Goal: Transaction & Acquisition: Purchase product/service

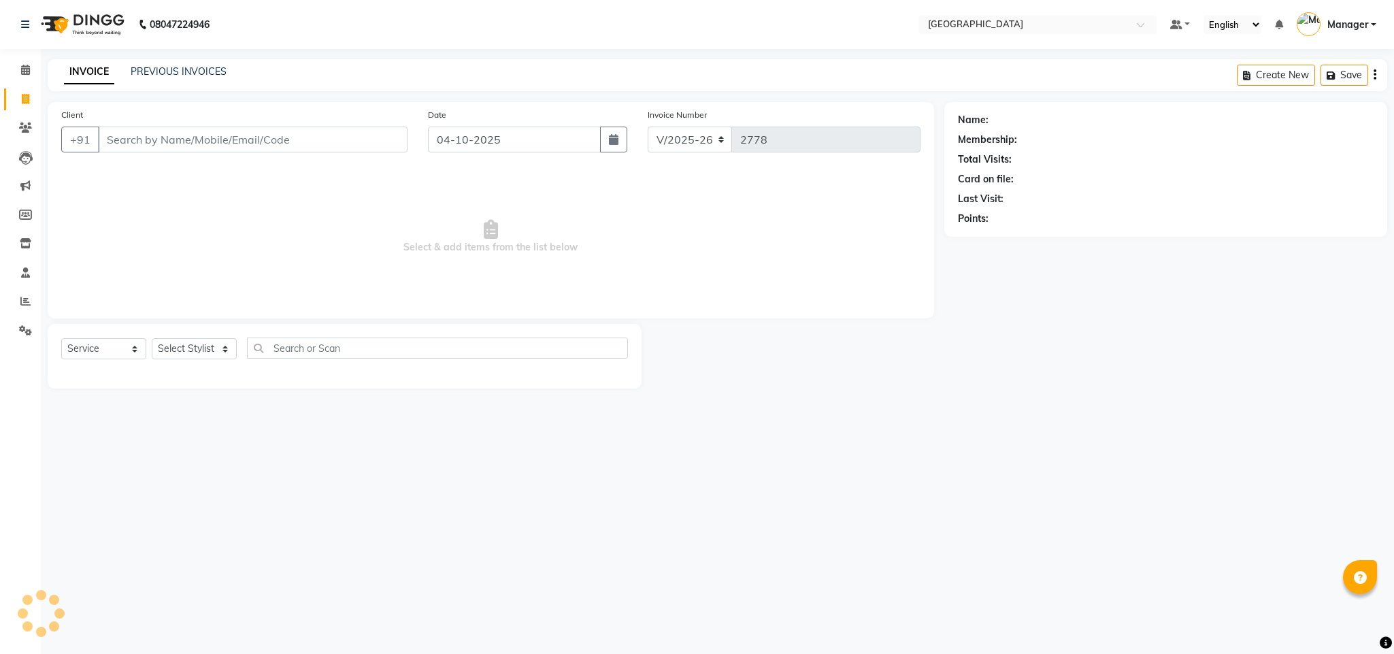
select select "7353"
select select "service"
click at [158, 141] on input "Client" at bounding box center [253, 140] width 310 height 26
type input "9930886056"
click at [394, 141] on span "Add Client" at bounding box center [373, 140] width 54 height 14
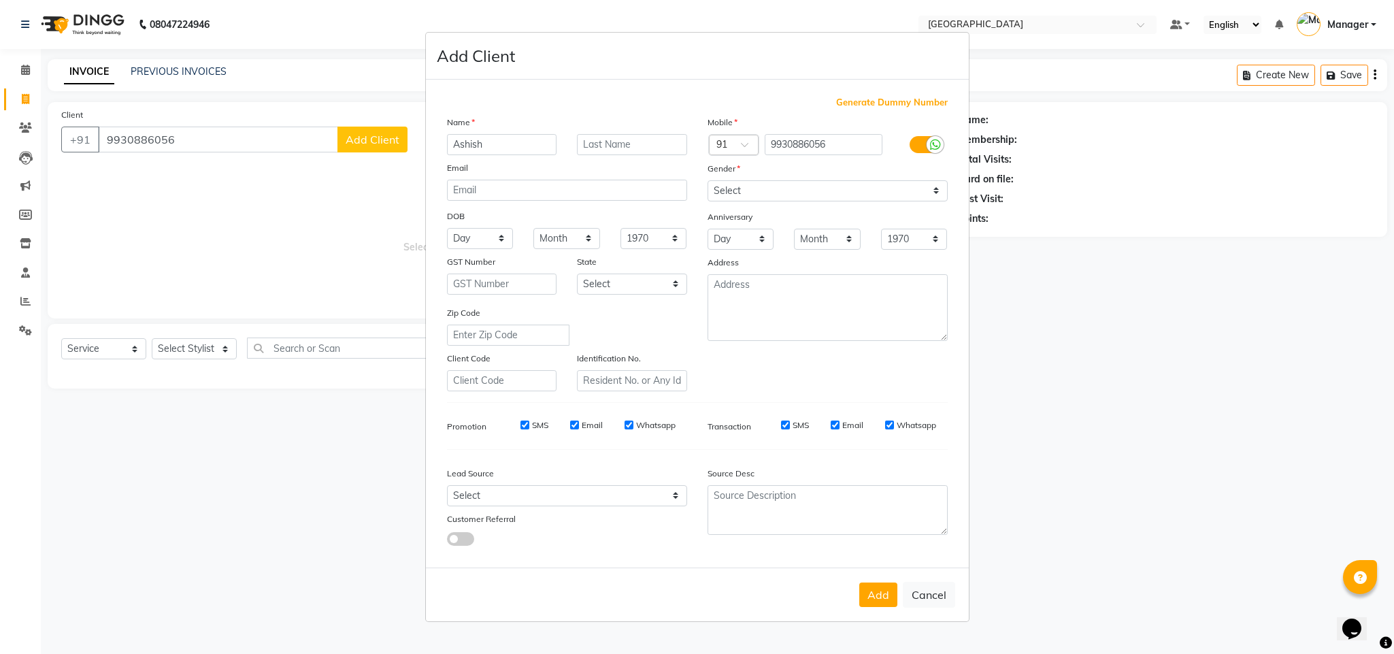
type input "Ashish"
click at [869, 188] on select "Select [DEMOGRAPHIC_DATA] [DEMOGRAPHIC_DATA] Other Prefer Not To Say" at bounding box center [827, 190] width 240 height 21
select select "[DEMOGRAPHIC_DATA]"
click at [707, 181] on select "Select [DEMOGRAPHIC_DATA] [DEMOGRAPHIC_DATA] Other Prefer Not To Say" at bounding box center [827, 190] width 240 height 21
click at [878, 590] on button "Add" at bounding box center [878, 594] width 38 height 24
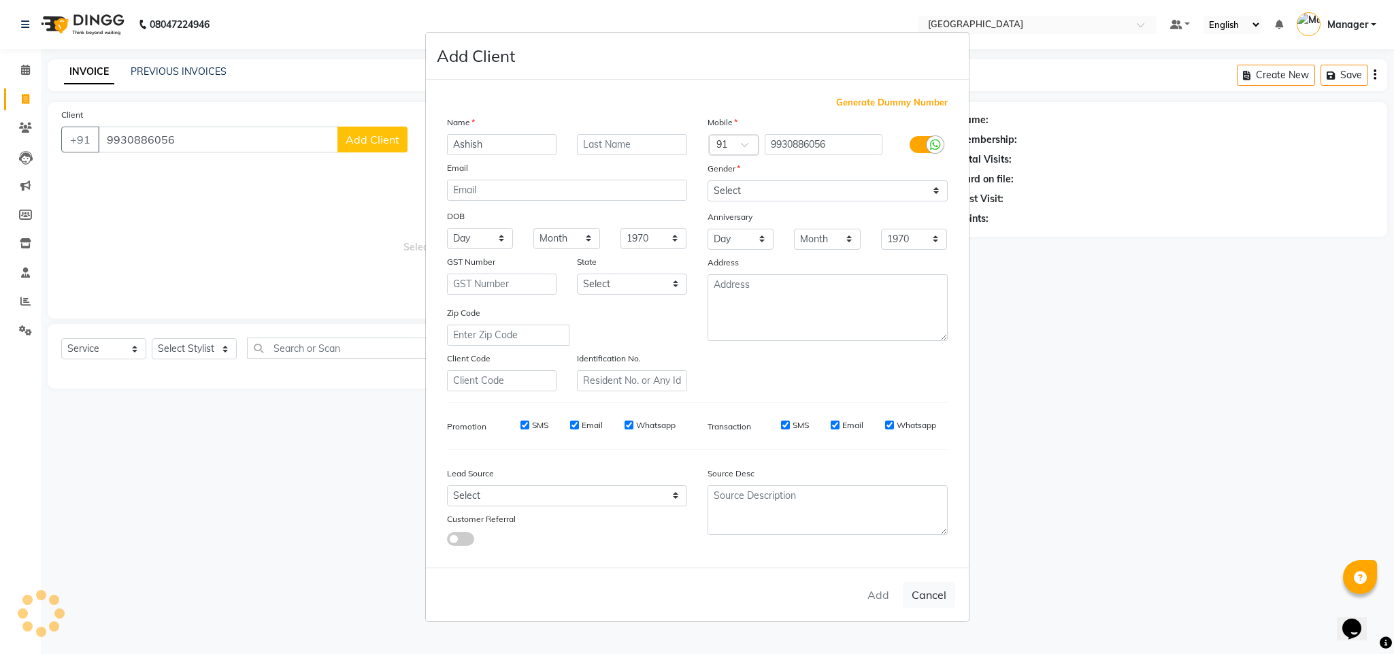
click at [195, 355] on ngb-modal-window "Add Client Generate Dummy Number Name Ashish Email DOB Day 01 02 03 04 05 06 07…" at bounding box center [697, 327] width 1394 height 654
select select
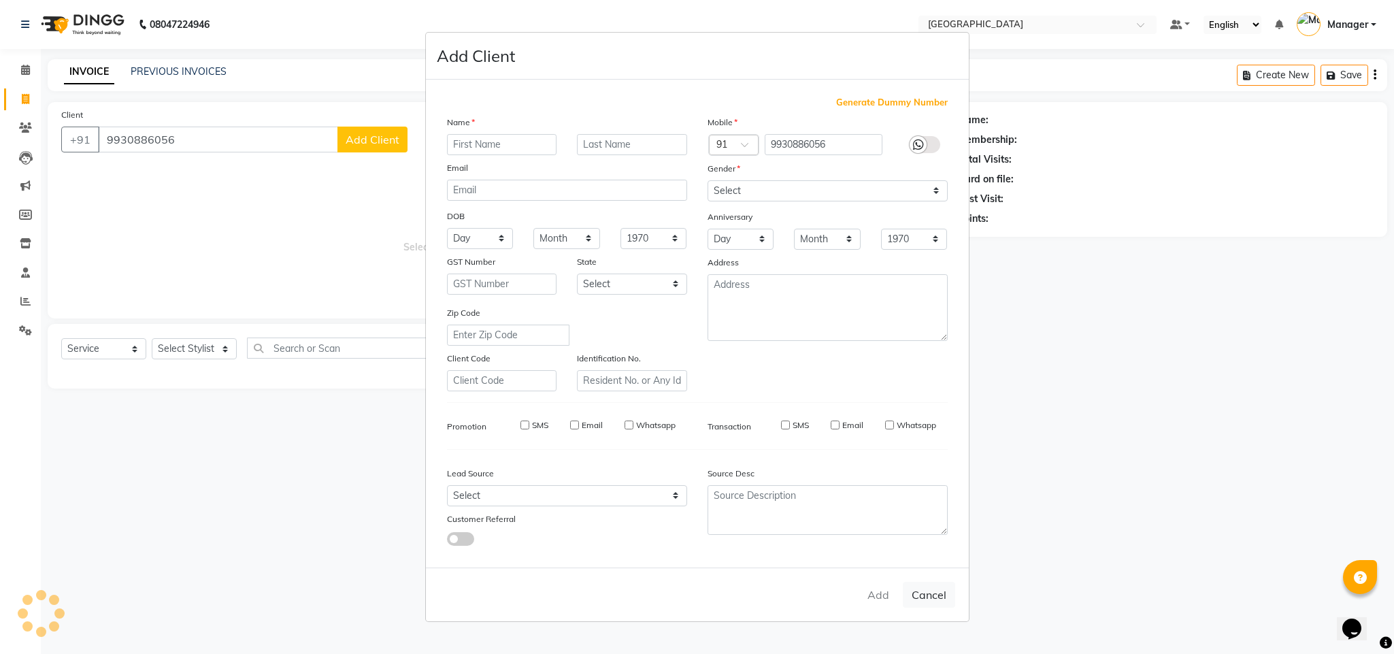
select select
checkbox input "false"
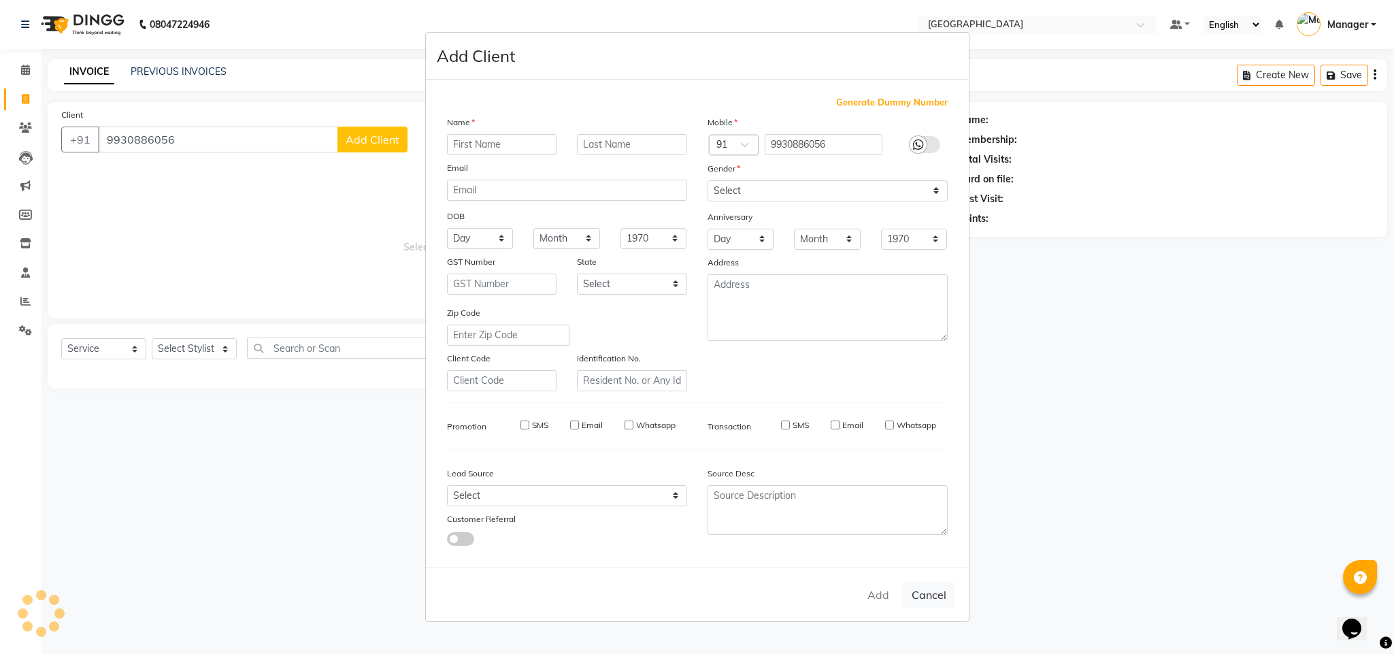
checkbox input "false"
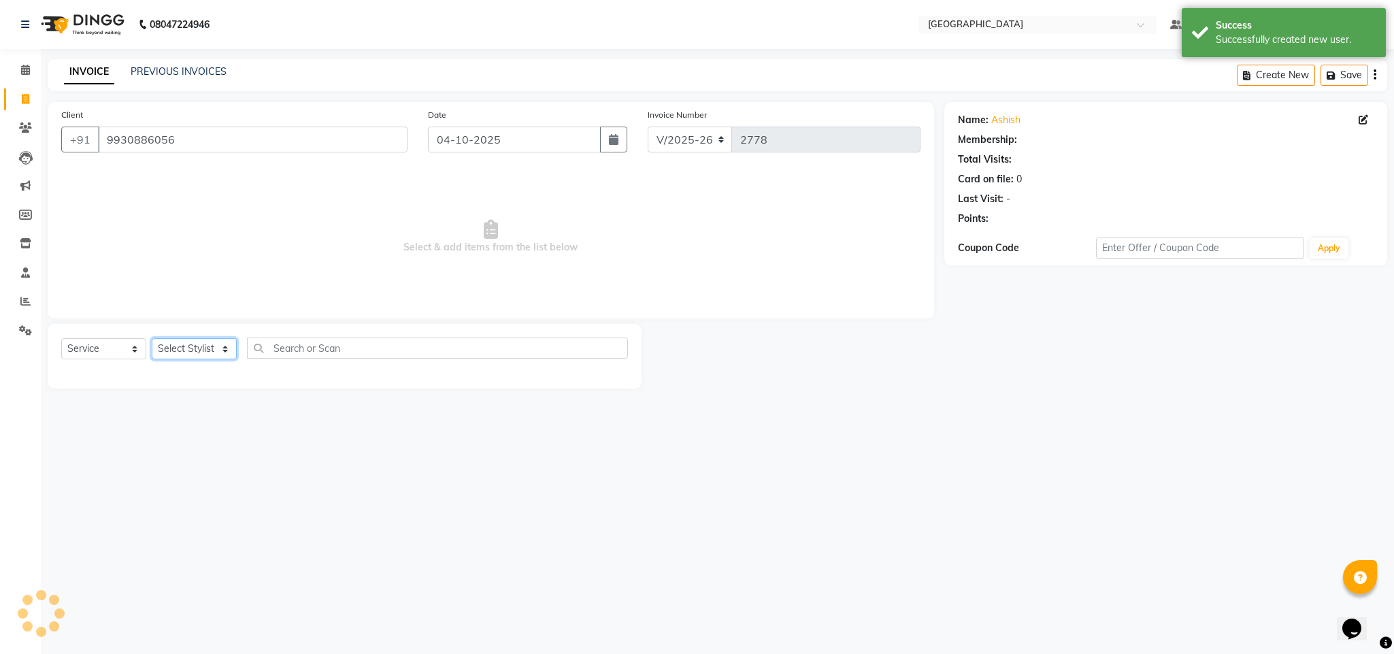
click at [195, 355] on select "Select Stylist ajay Fahad Bin farzan [PERSON_NAME] [PERSON_NAME] [PERSON_NAME] …" at bounding box center [194, 348] width 85 height 21
select select "88266"
click at [152, 339] on select "Select Stylist ajay Fahad Bin farzan [PERSON_NAME] [PERSON_NAME] [PERSON_NAME] …" at bounding box center [194, 348] width 85 height 21
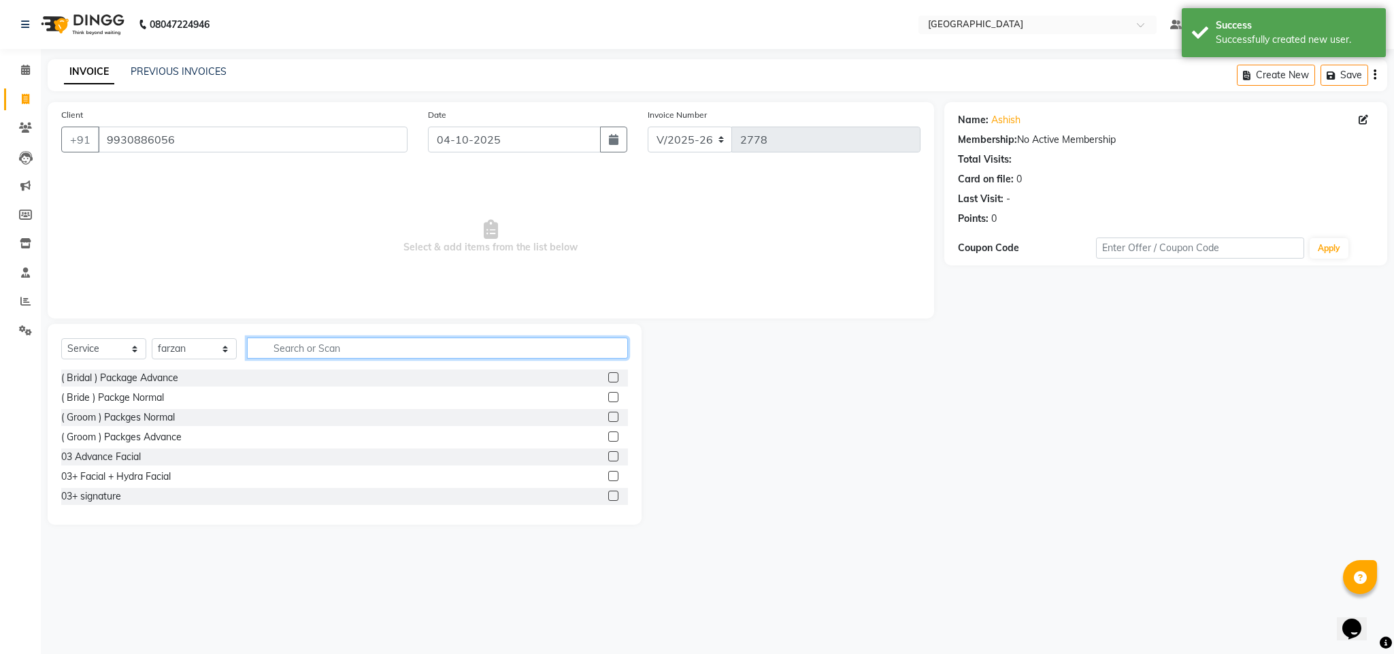
click at [299, 356] on input "text" at bounding box center [437, 347] width 381 height 21
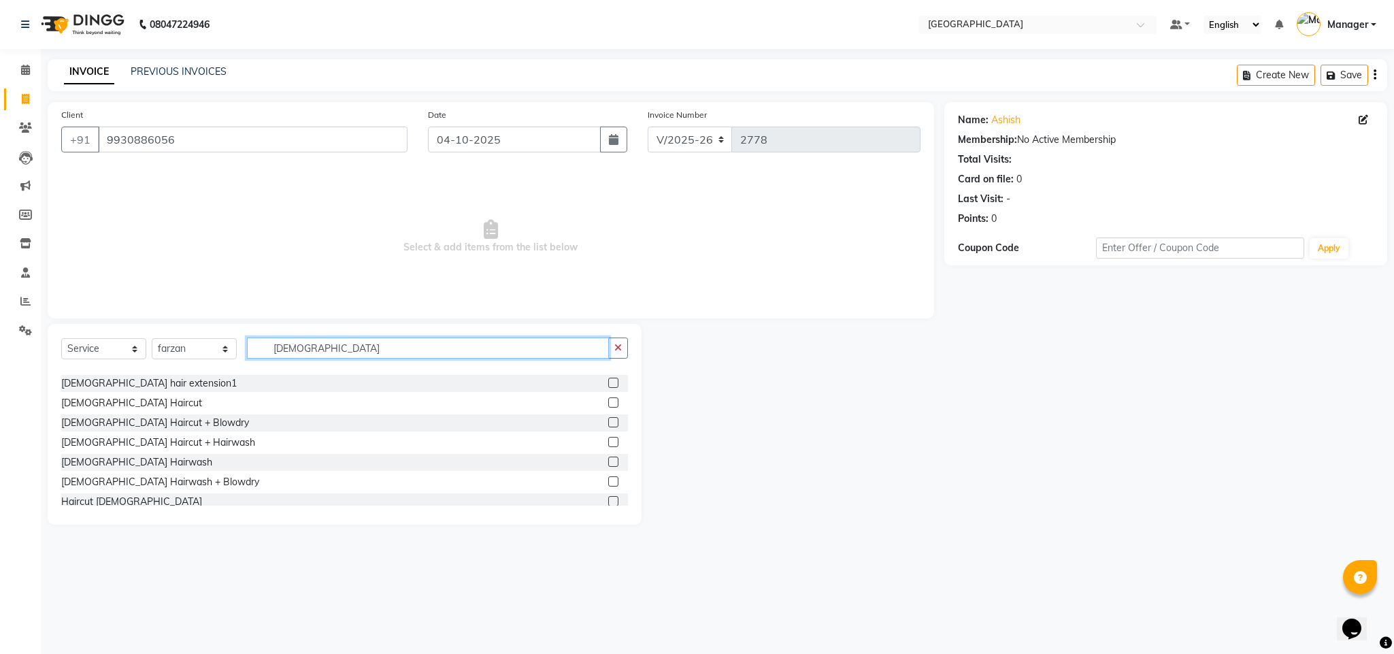
scroll to position [104, 0]
type input "[DEMOGRAPHIC_DATA]"
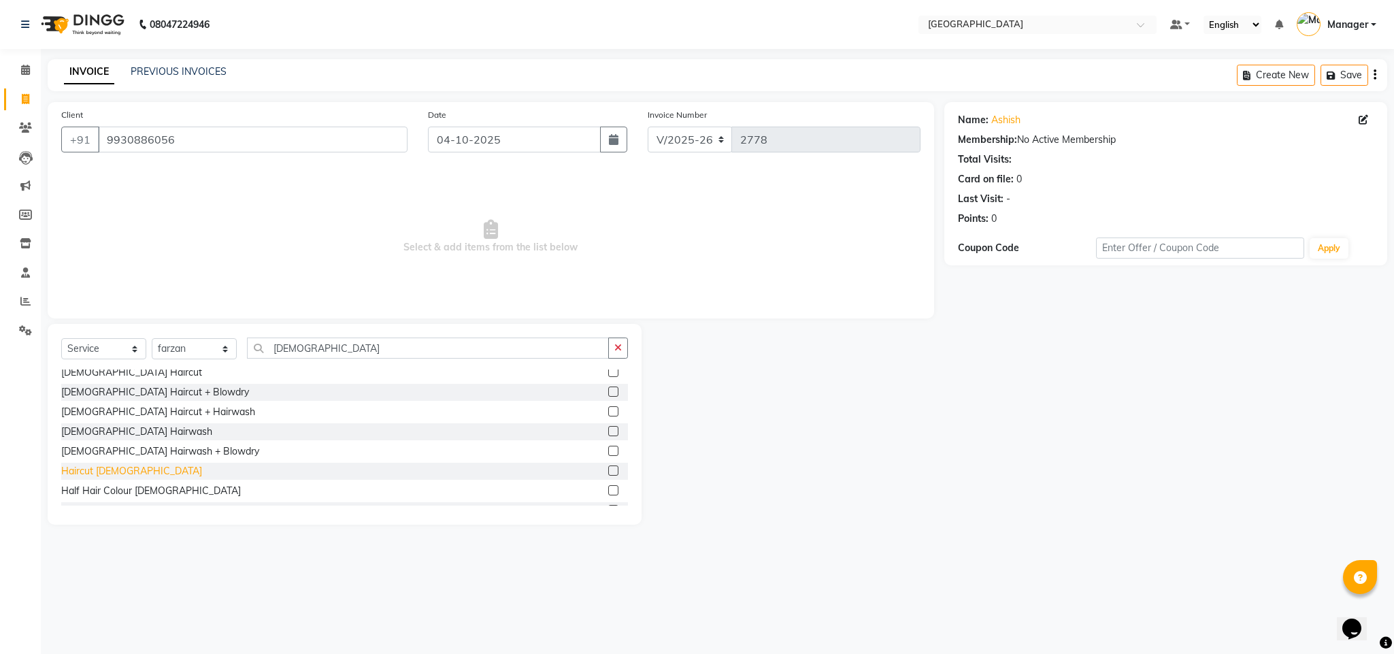
click at [102, 470] on div "Haircut [DEMOGRAPHIC_DATA]" at bounding box center [131, 471] width 141 height 14
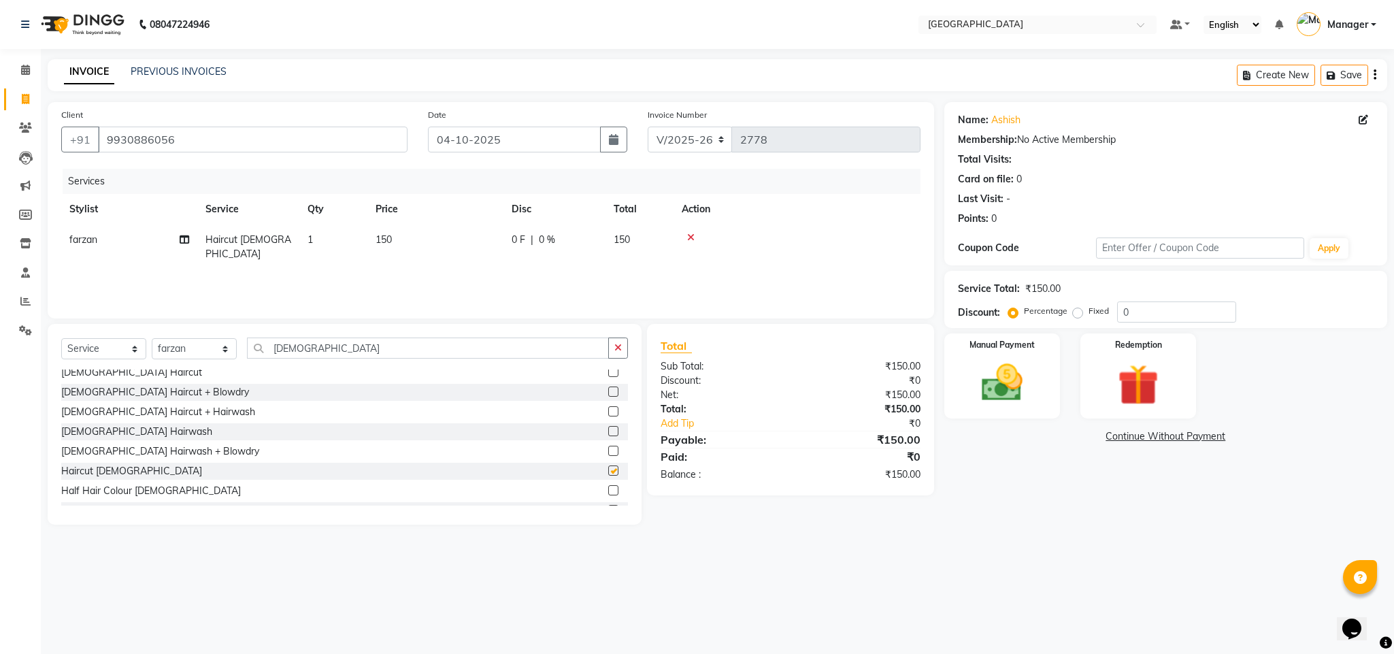
checkbox input "false"
click at [1000, 362] on img at bounding box center [1001, 382] width 69 height 49
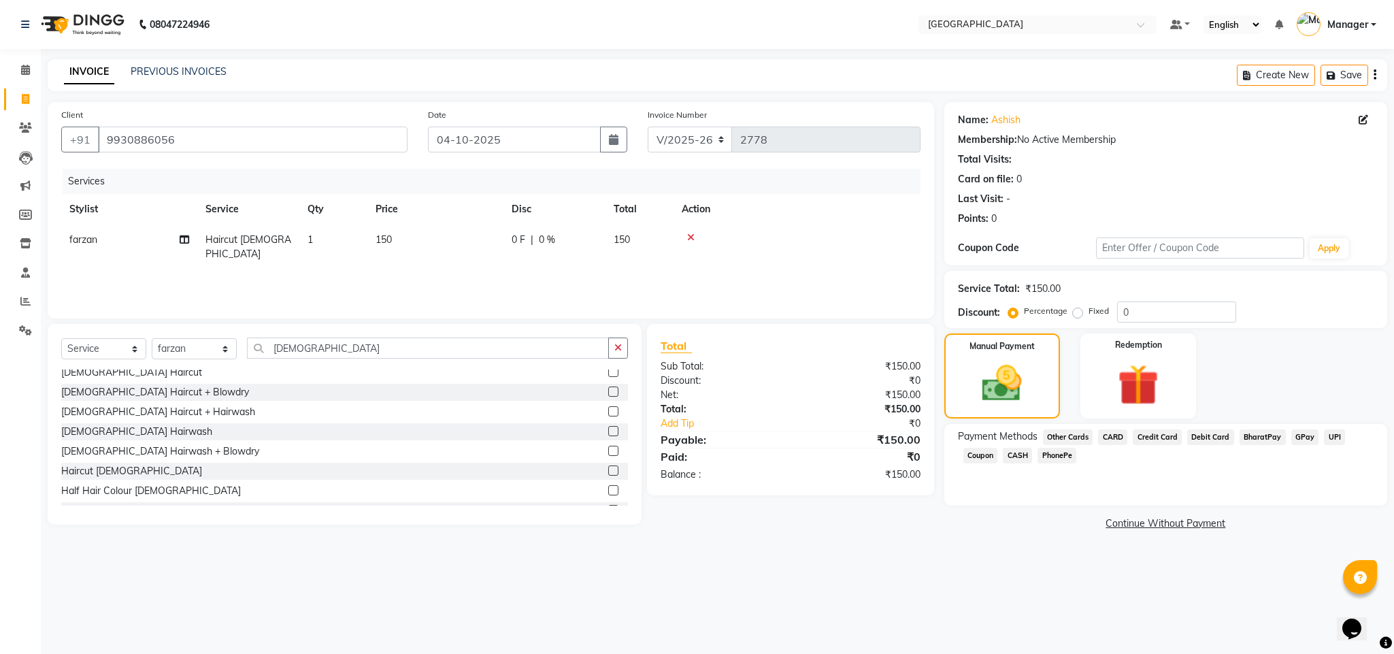
click at [1302, 447] on div "GPay" at bounding box center [1302, 438] width 33 height 18
click at [1302, 444] on span "GPay" at bounding box center [1305, 437] width 28 height 16
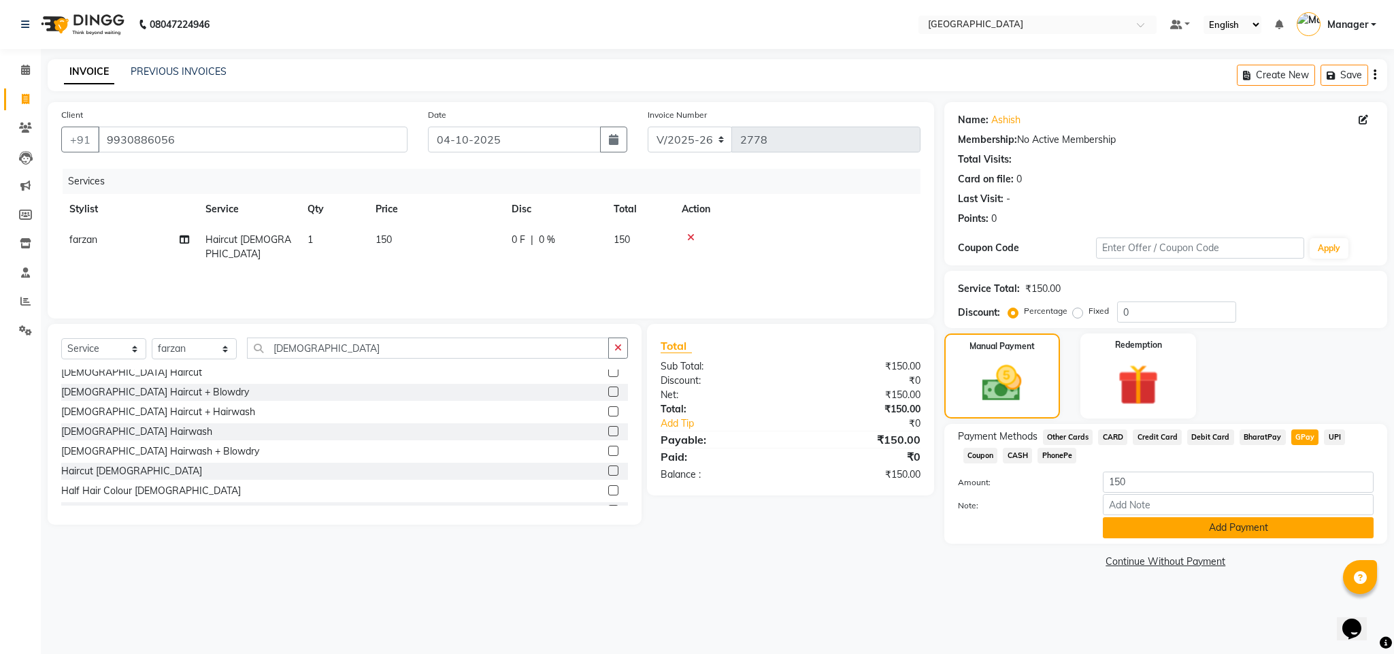
click at [1288, 537] on button "Add Payment" at bounding box center [1238, 527] width 271 height 21
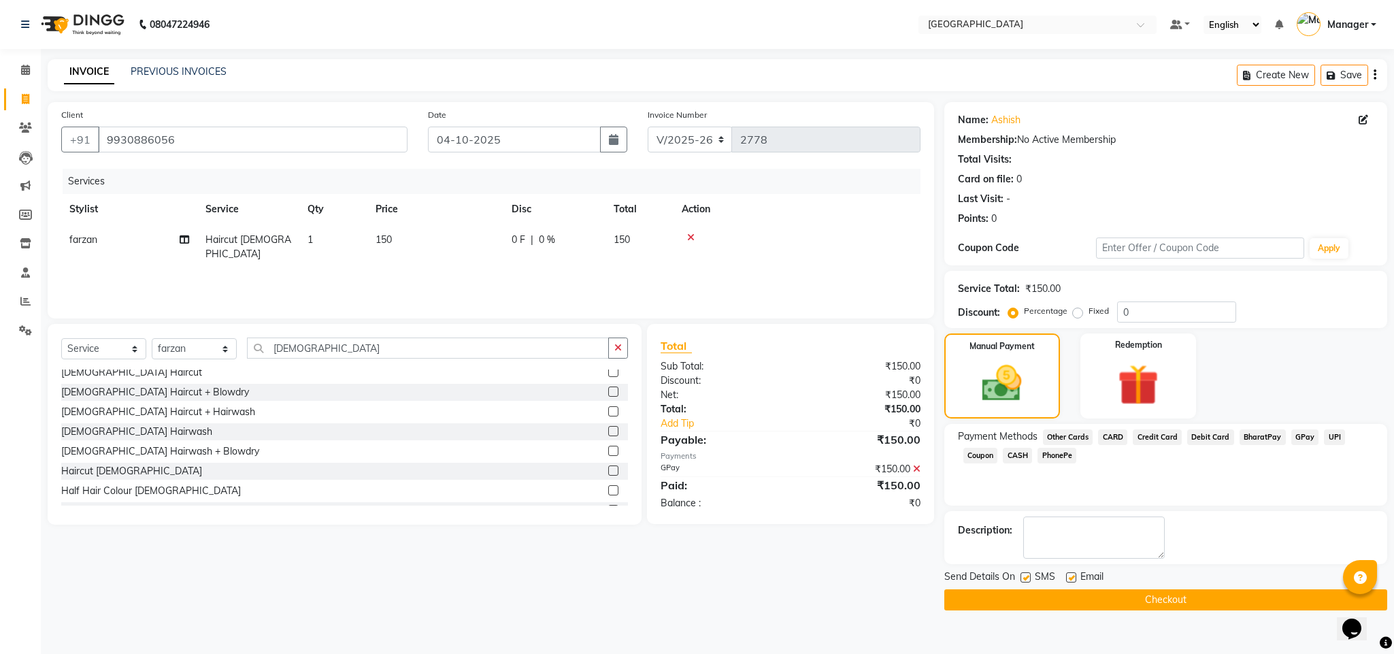
click at [1220, 598] on button "Checkout" at bounding box center [1165, 599] width 443 height 21
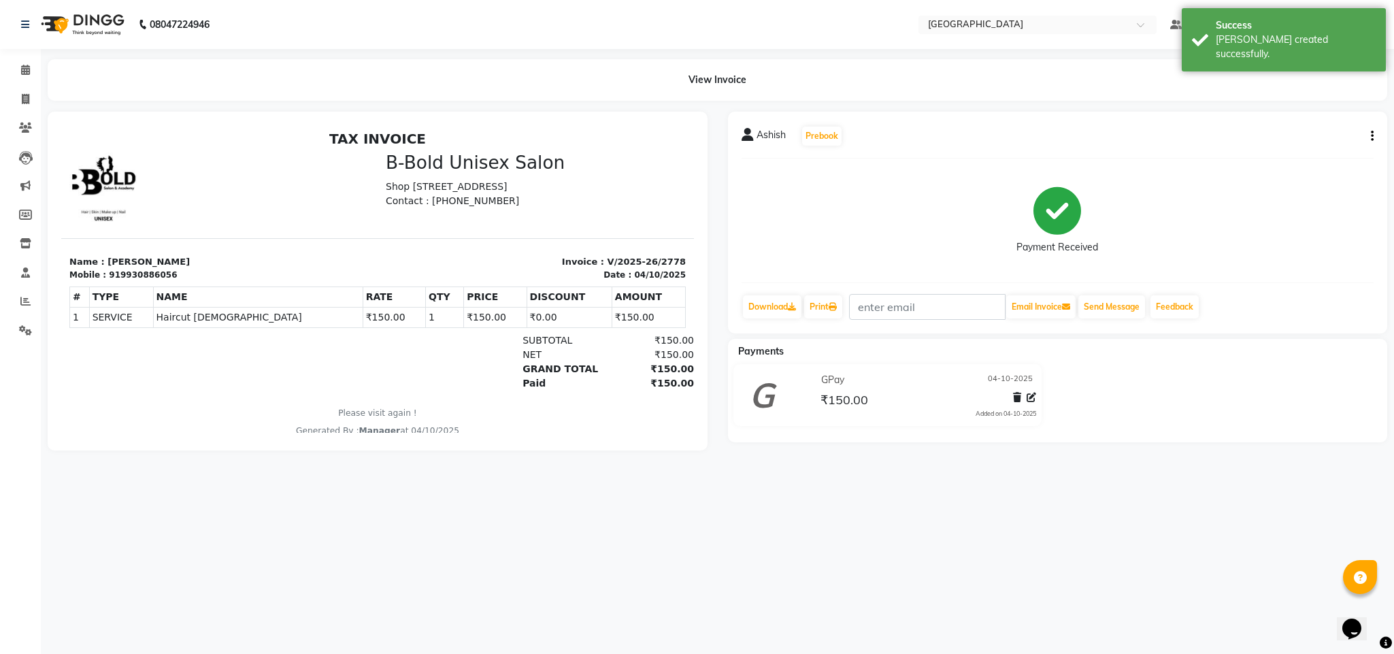
click at [2, 80] on li "Calendar" at bounding box center [20, 70] width 41 height 29
click at [17, 67] on span at bounding box center [26, 71] width 24 height 16
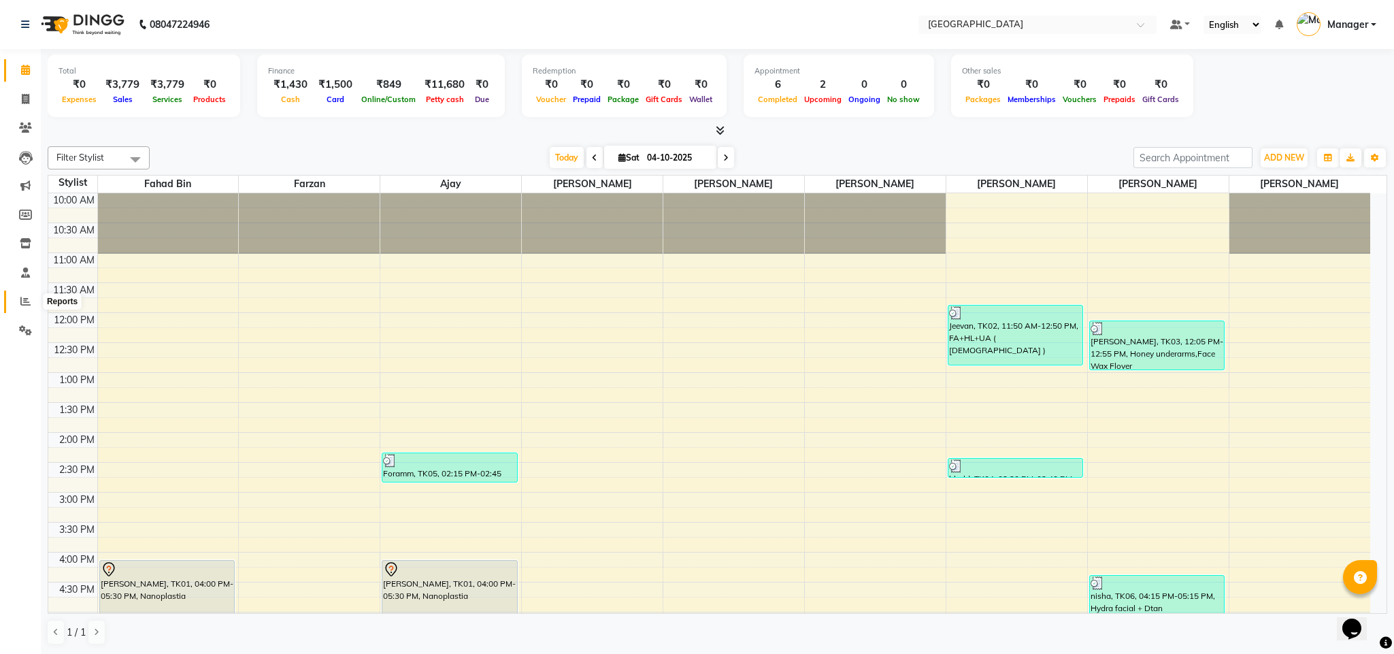
click at [14, 307] on span at bounding box center [26, 302] width 24 height 16
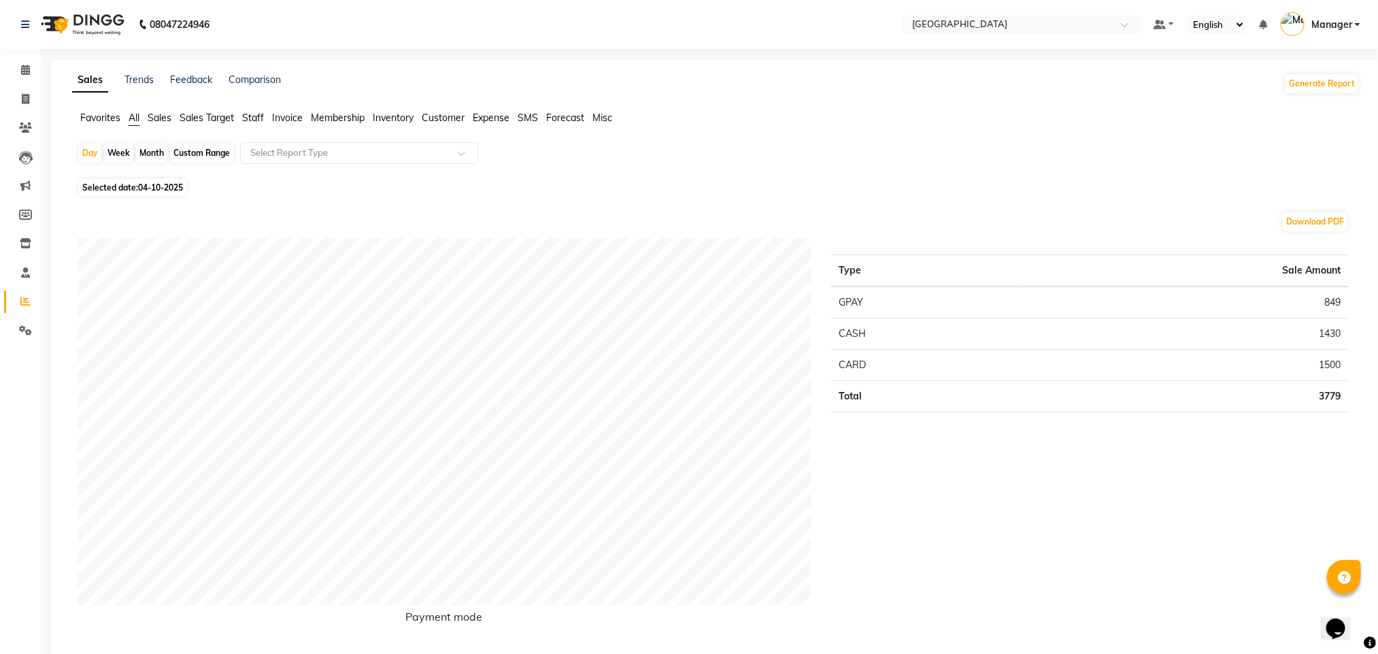
click at [160, 151] on div "Month" at bounding box center [151, 153] width 31 height 19
select select "10"
select select "2025"
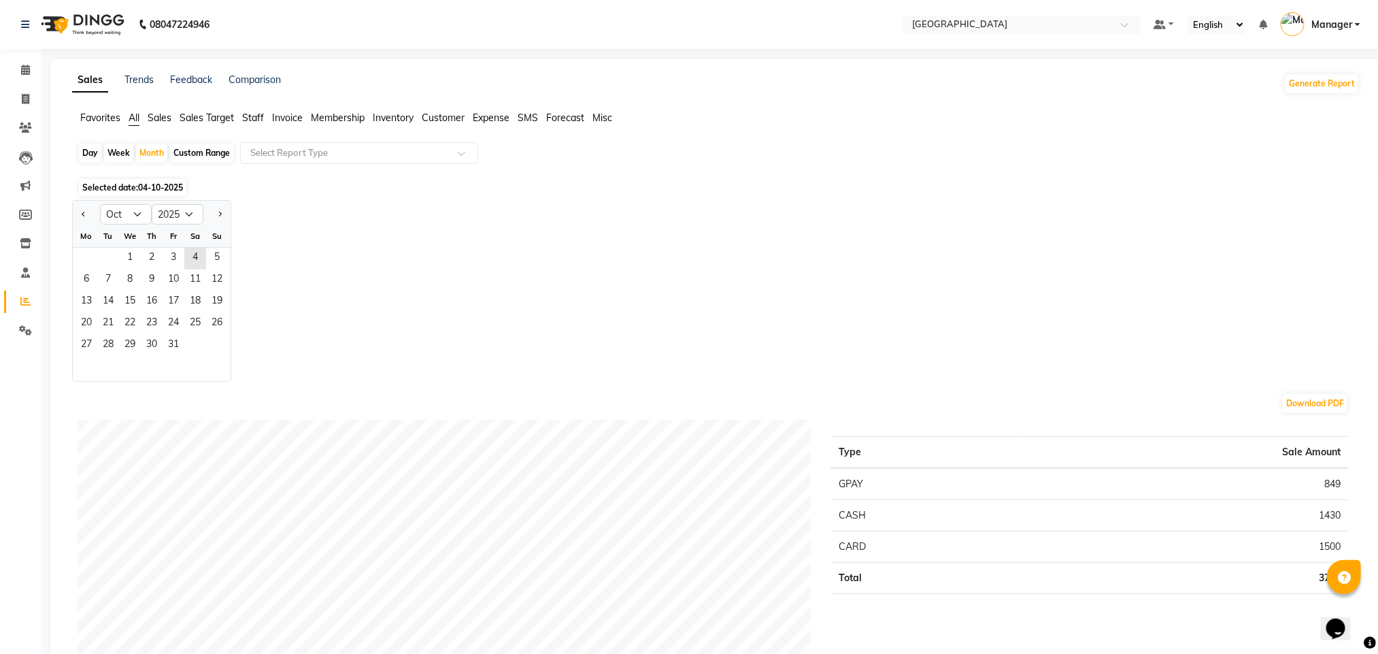
click at [172, 190] on span "04-10-2025" at bounding box center [160, 187] width 45 height 10
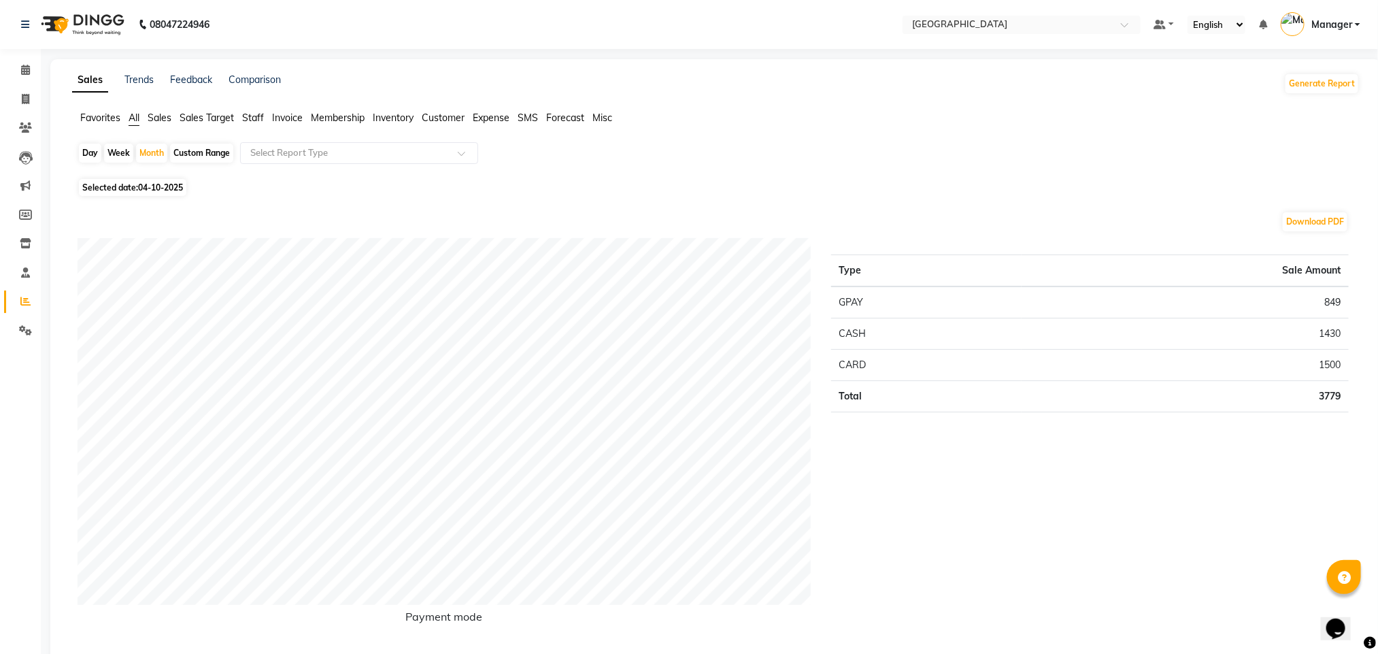
click at [172, 190] on span "04-10-2025" at bounding box center [160, 187] width 45 height 10
select select "10"
select select "2025"
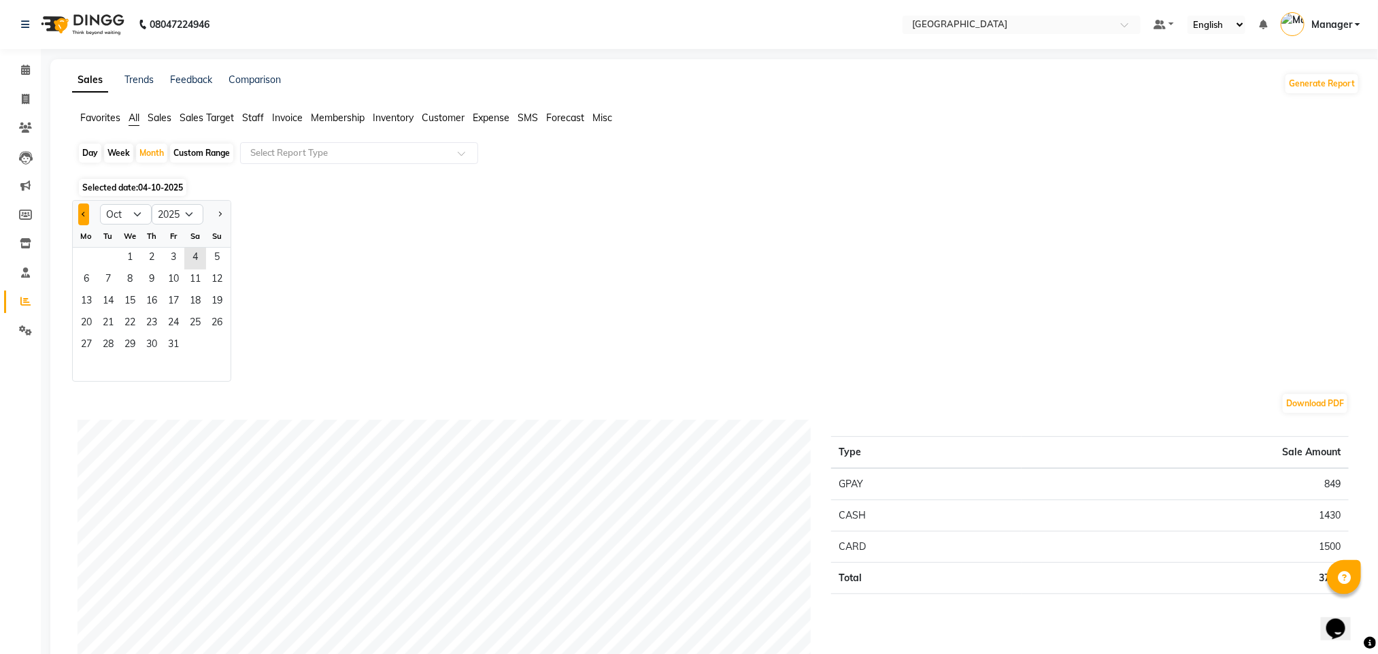
click at [88, 215] on button "Previous month" at bounding box center [83, 214] width 11 height 22
select select "9"
click at [172, 273] on span "12" at bounding box center [174, 280] width 22 height 22
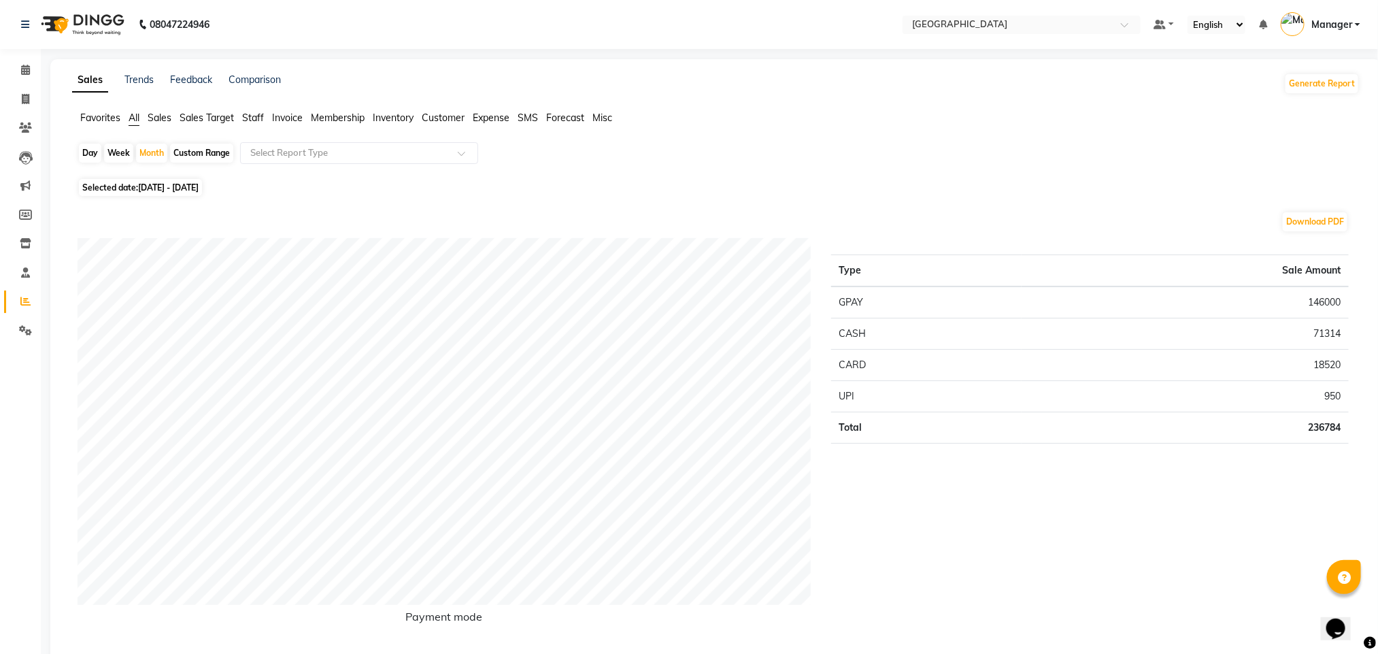
click at [448, 233] on div "Download PDF" at bounding box center [713, 222] width 1271 height 22
click at [253, 112] on span "Staff" at bounding box center [253, 118] width 22 height 12
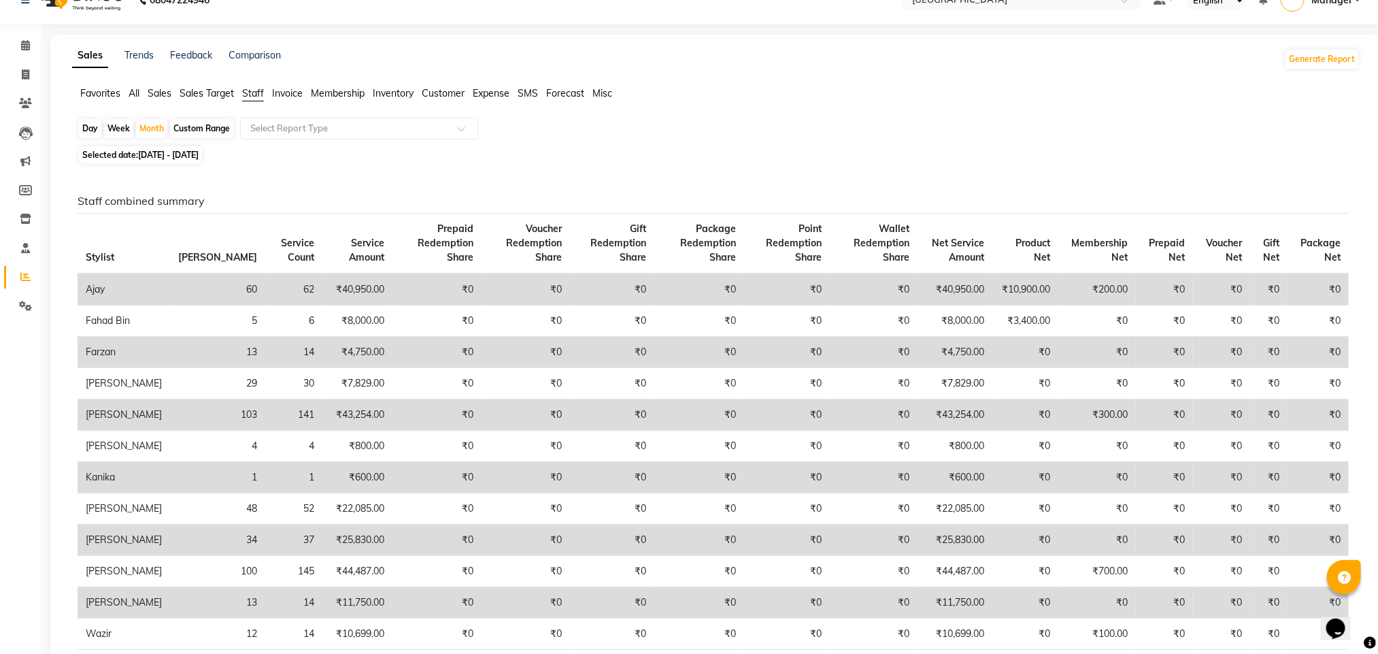
scroll to position [33, 0]
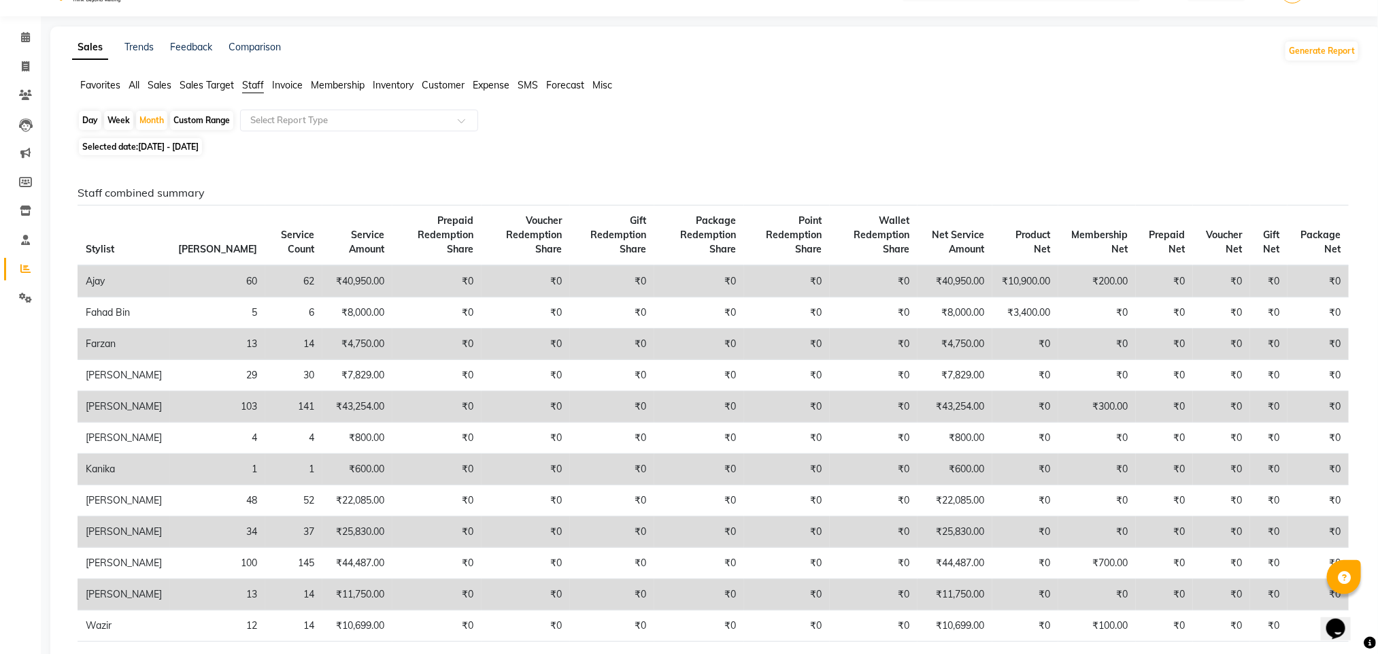
drag, startPoint x: 527, startPoint y: 362, endPoint x: 935, endPoint y: 190, distance: 442.0
click at [935, 190] on h6 "Staff combined summary" at bounding box center [713, 192] width 1271 height 13
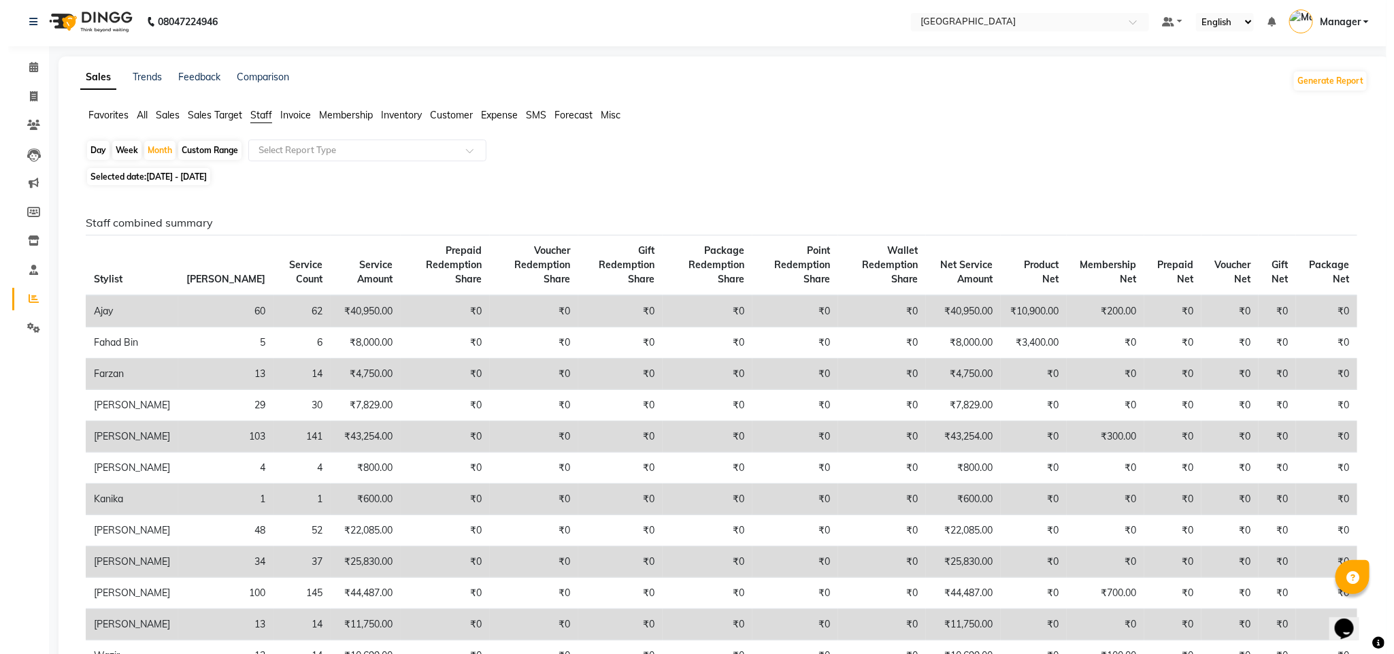
scroll to position [0, 0]
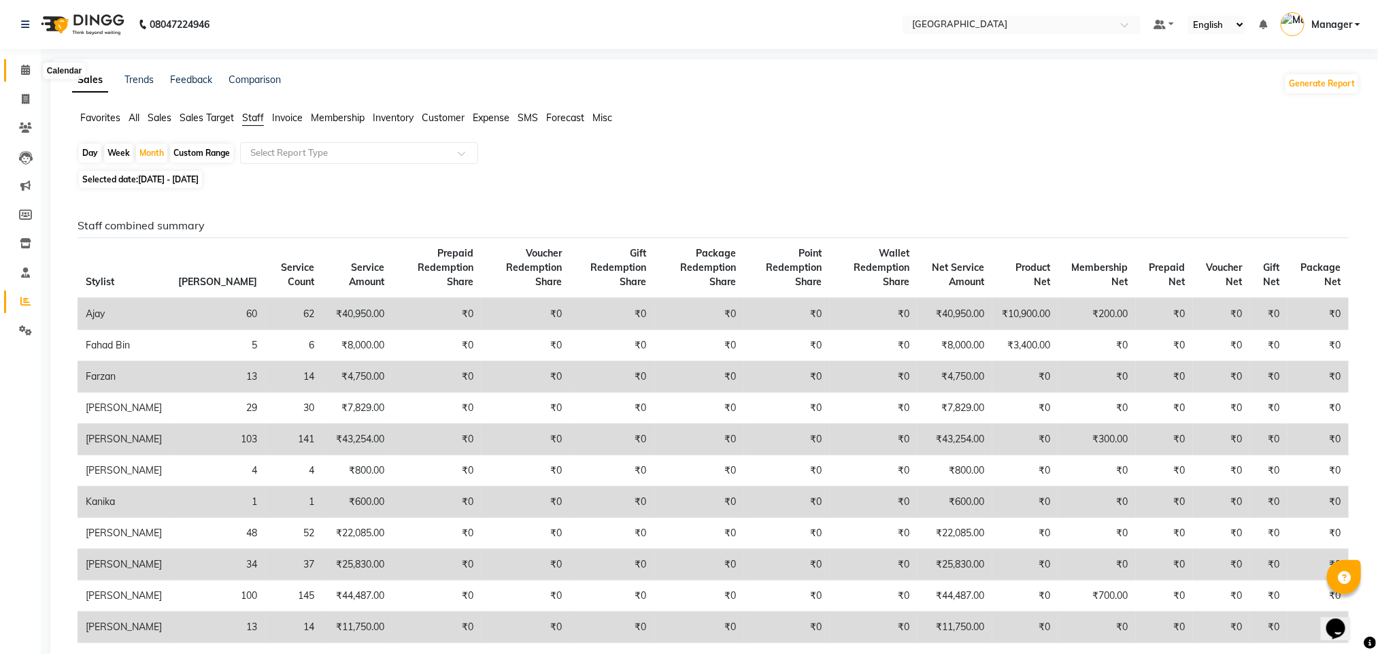
click at [27, 65] on icon at bounding box center [25, 70] width 9 height 10
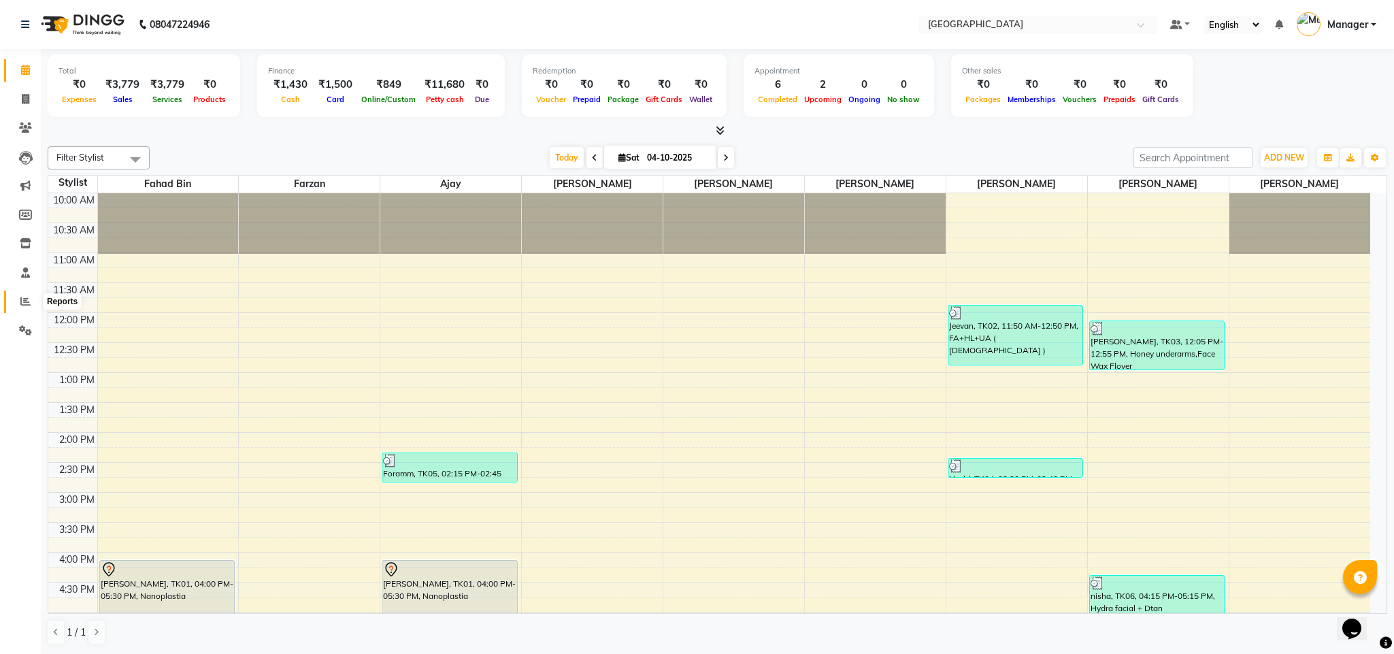
click at [17, 301] on span at bounding box center [26, 302] width 24 height 16
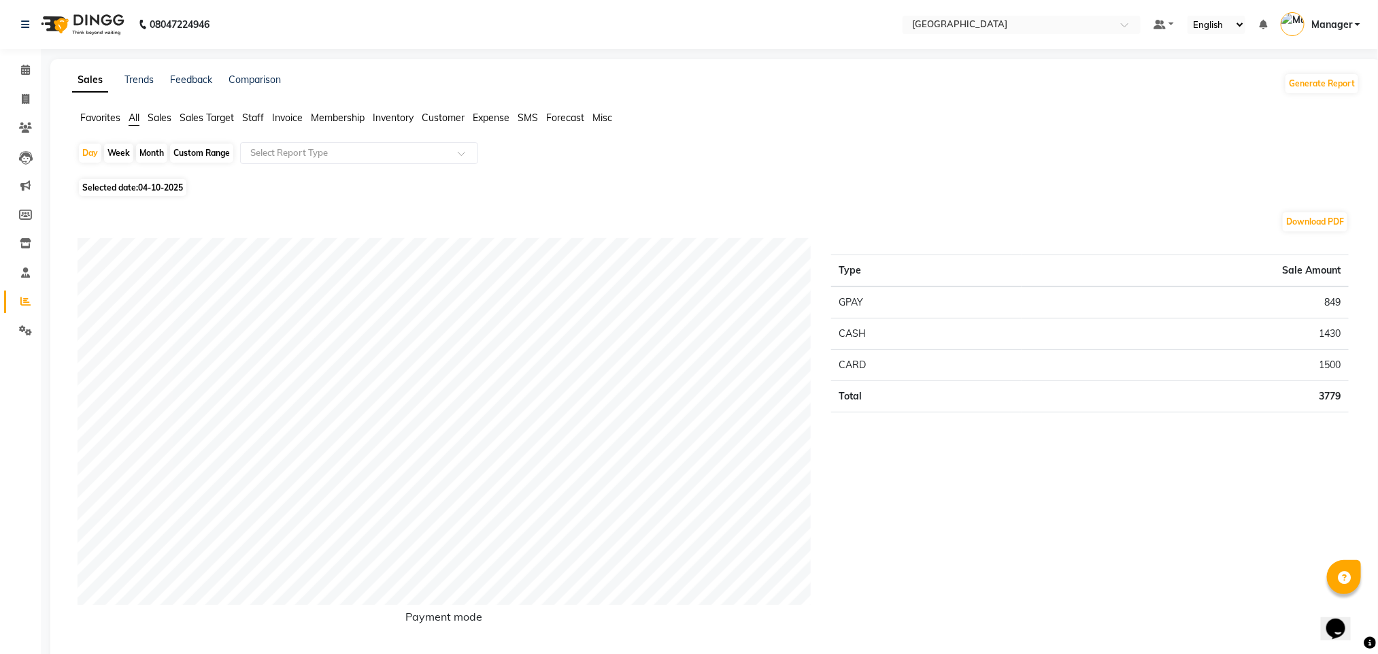
click at [151, 190] on span "04-10-2025" at bounding box center [160, 187] width 45 height 10
select select "10"
select select "2025"
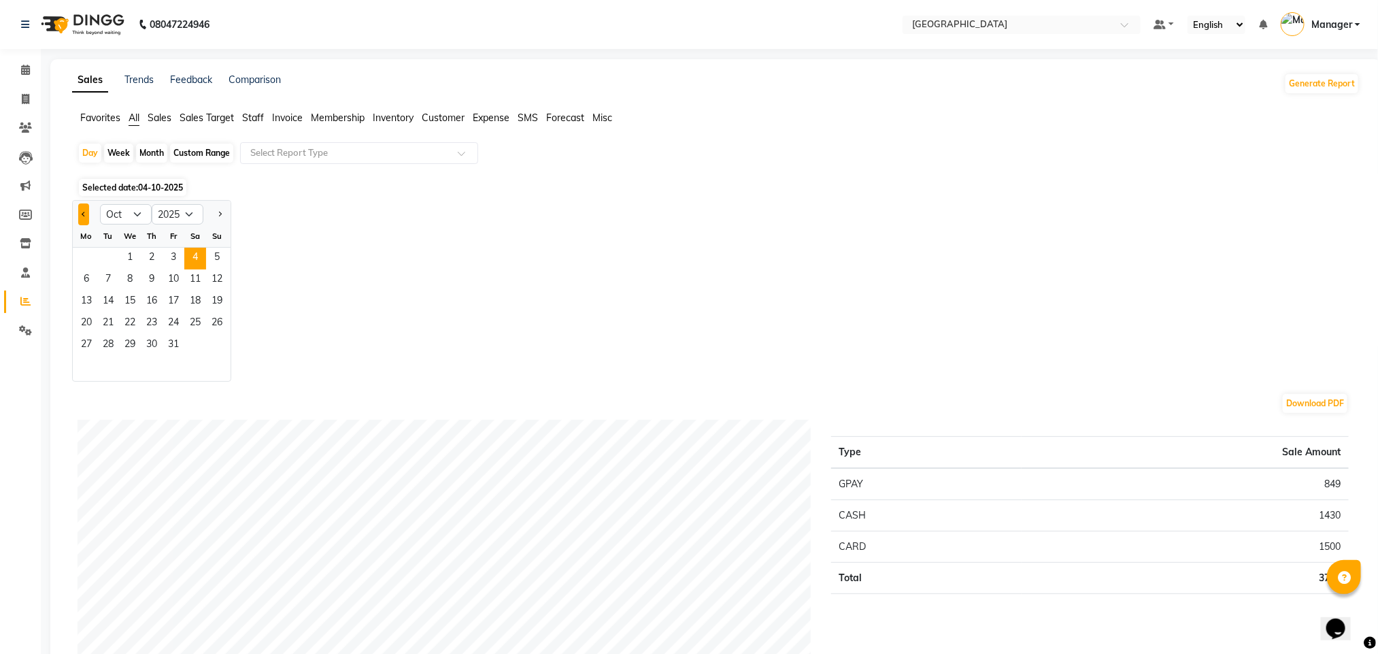
click at [80, 219] on button "Previous month" at bounding box center [83, 214] width 11 height 22
select select "9"
click at [152, 147] on div "Month" at bounding box center [151, 153] width 31 height 19
select select "10"
select select "2025"
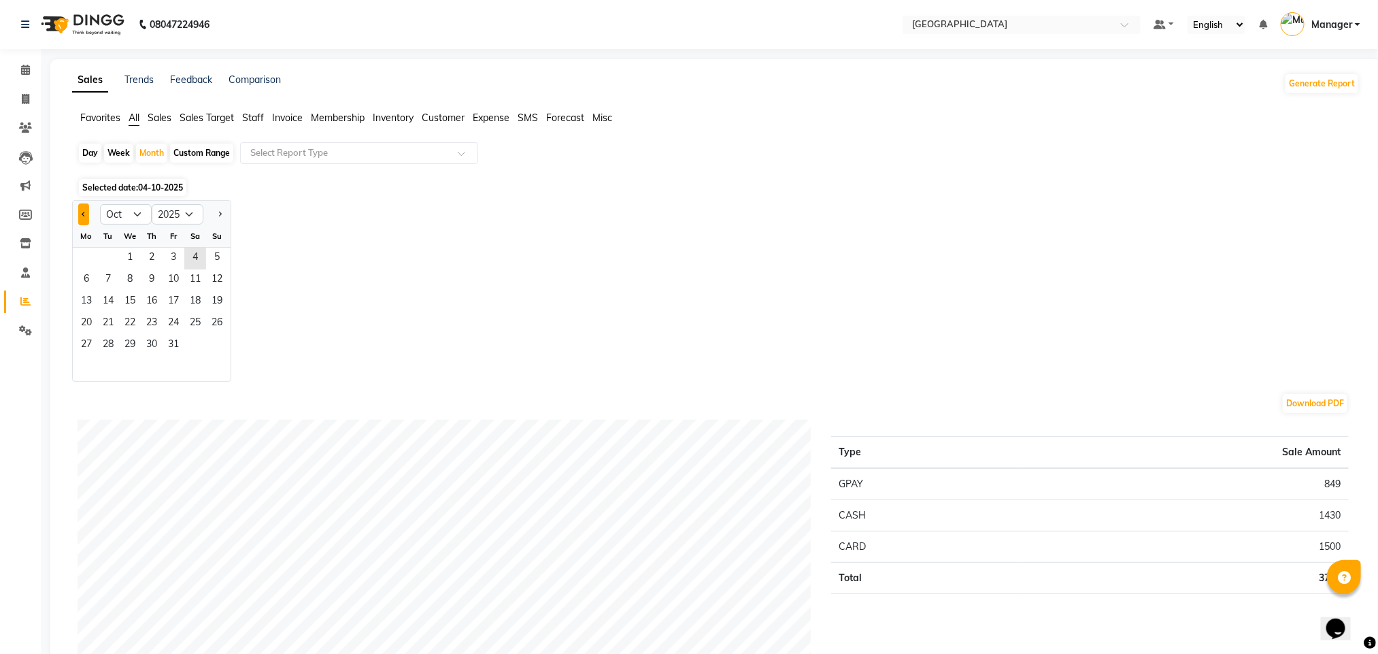
click at [80, 214] on button "Previous month" at bounding box center [83, 214] width 11 height 22
select select "9"
click at [198, 273] on span "13" at bounding box center [195, 280] width 22 height 22
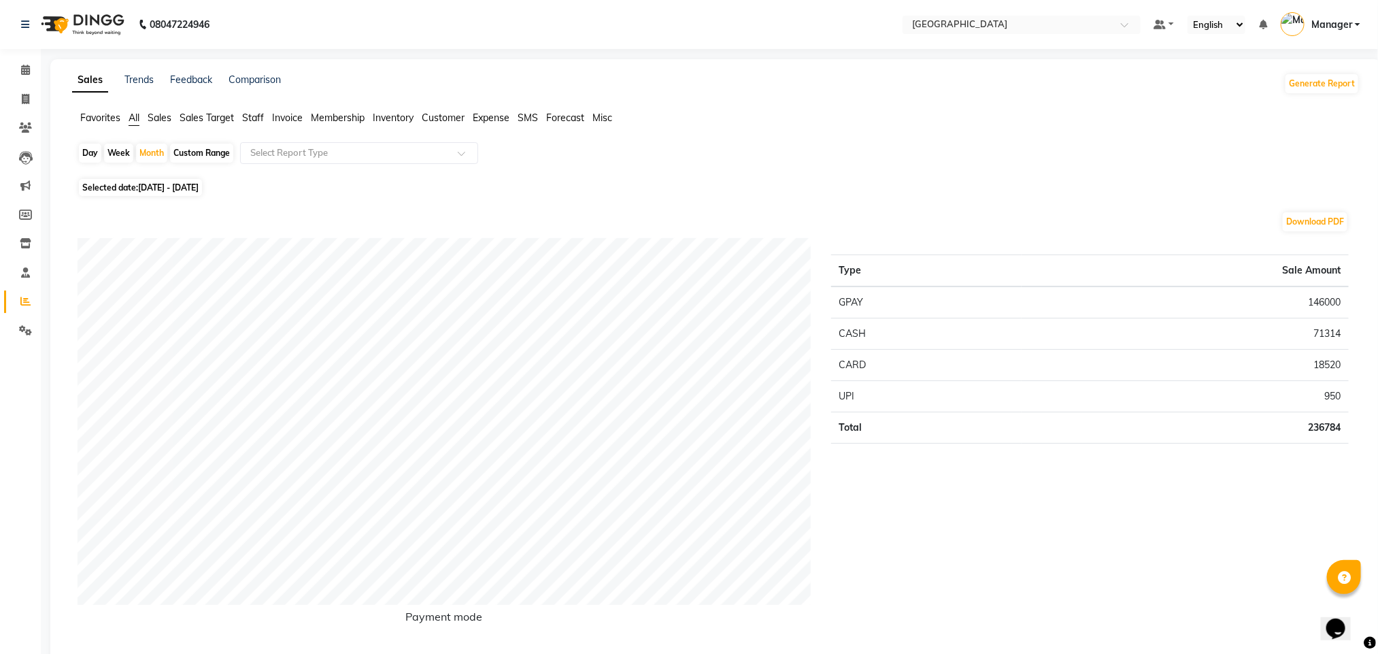
click at [252, 116] on span "Staff" at bounding box center [253, 118] width 22 height 12
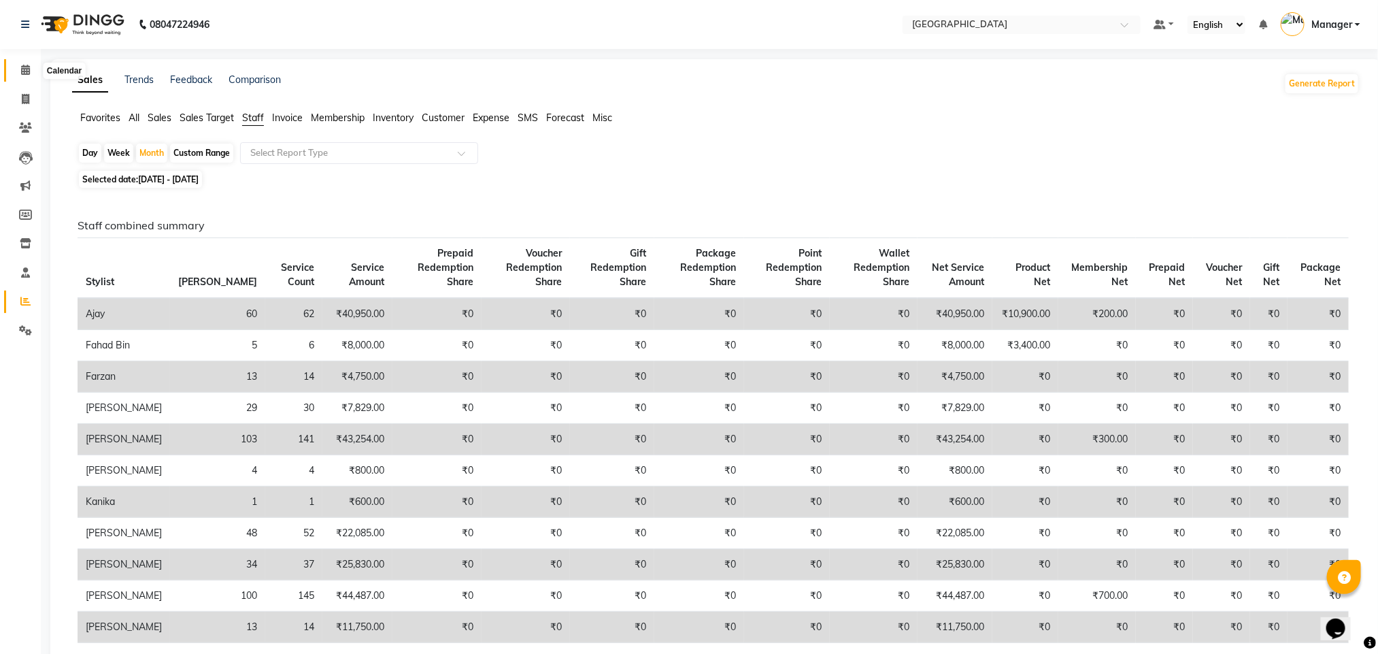
click at [33, 74] on span at bounding box center [26, 71] width 24 height 16
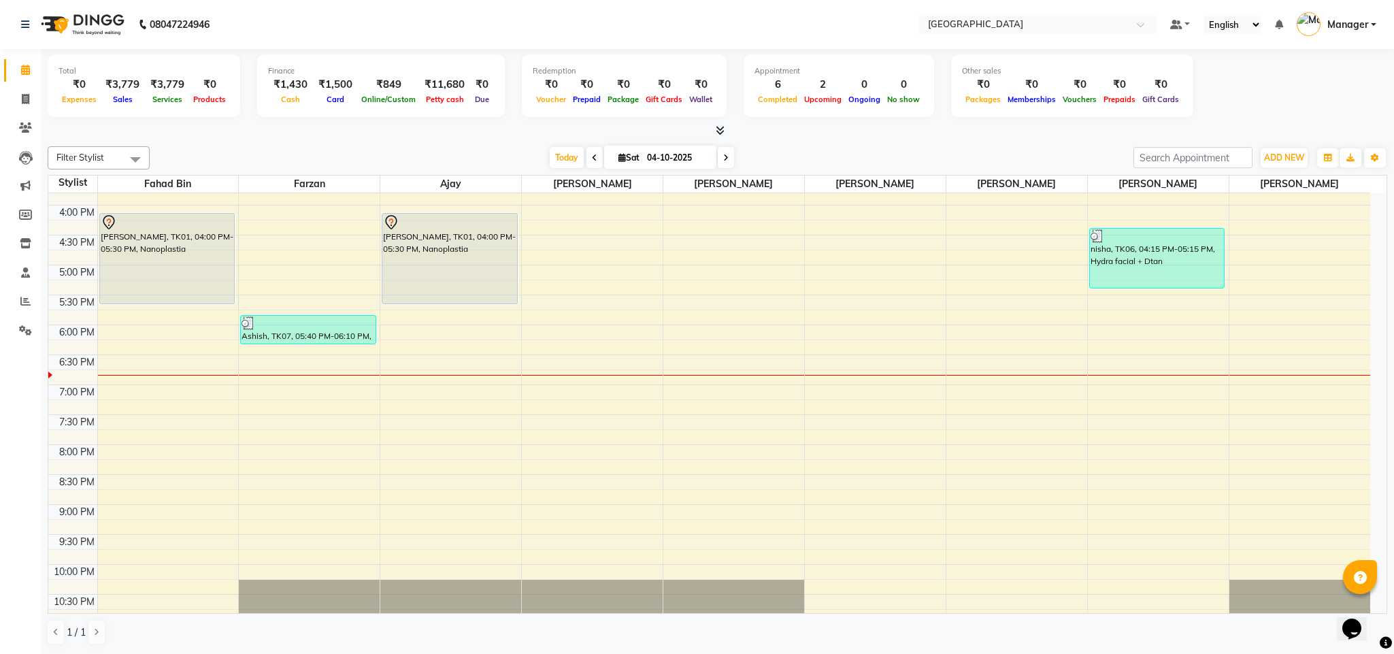
scroll to position [374, 0]
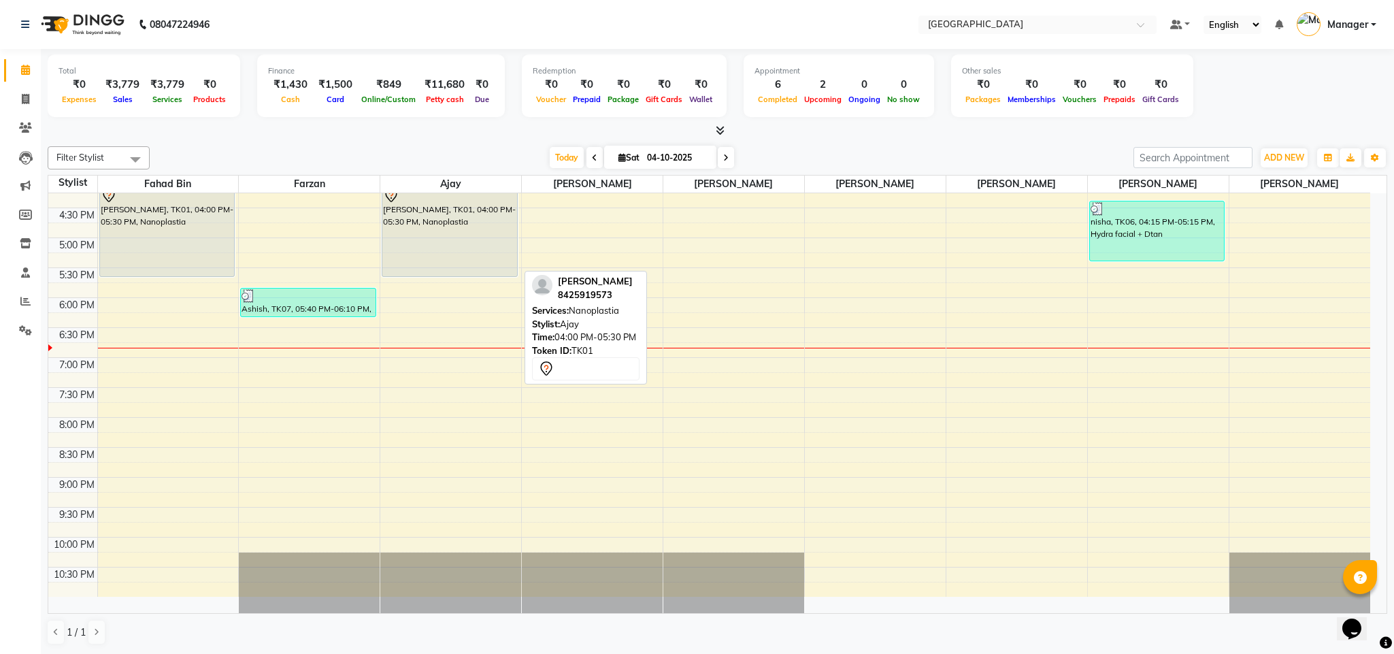
click at [502, 260] on div "[PERSON_NAME], TK01, 04:00 PM-05:30 PM, Nanoplastia" at bounding box center [449, 231] width 135 height 90
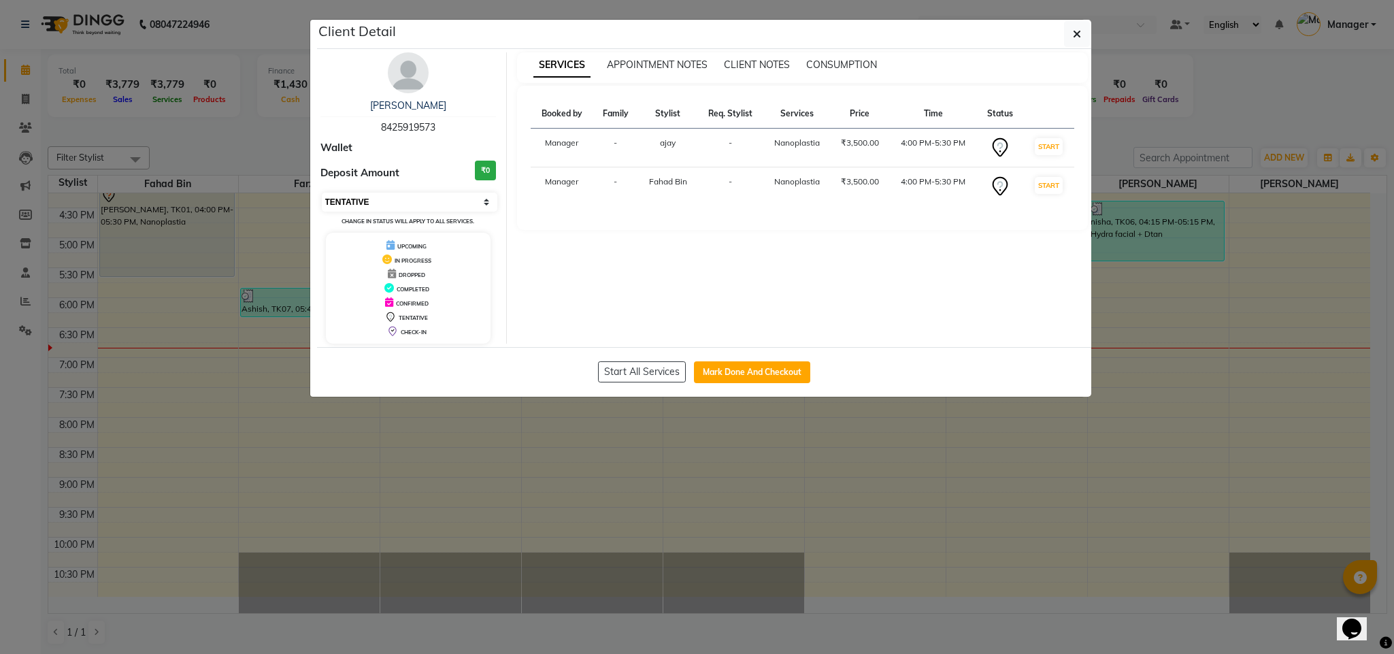
click at [471, 203] on select "Select IN SERVICE CONFIRMED TENTATIVE CHECK IN MARK DONE DROPPED UPCOMING" at bounding box center [410, 202] width 176 height 19
select select "2"
click at [322, 193] on select "Select IN SERVICE CONFIRMED TENTATIVE CHECK IN MARK DONE DROPPED UPCOMING" at bounding box center [410, 202] width 176 height 19
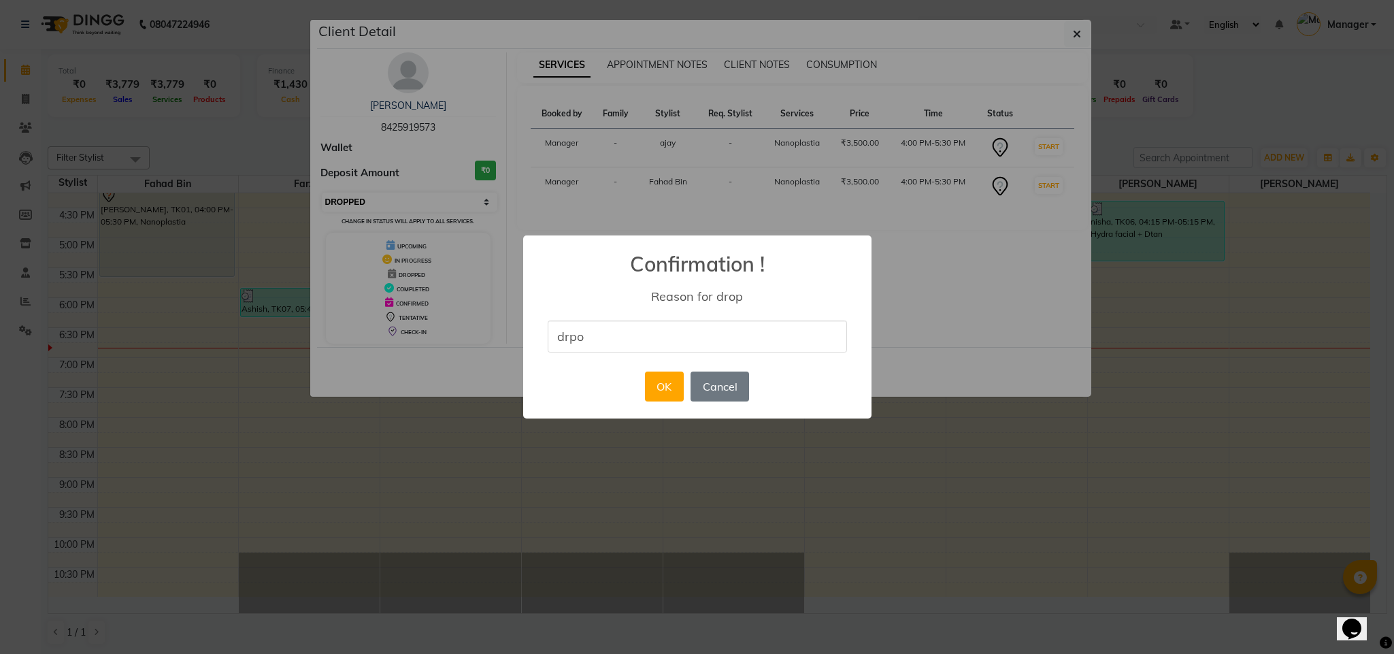
type input "drpo"
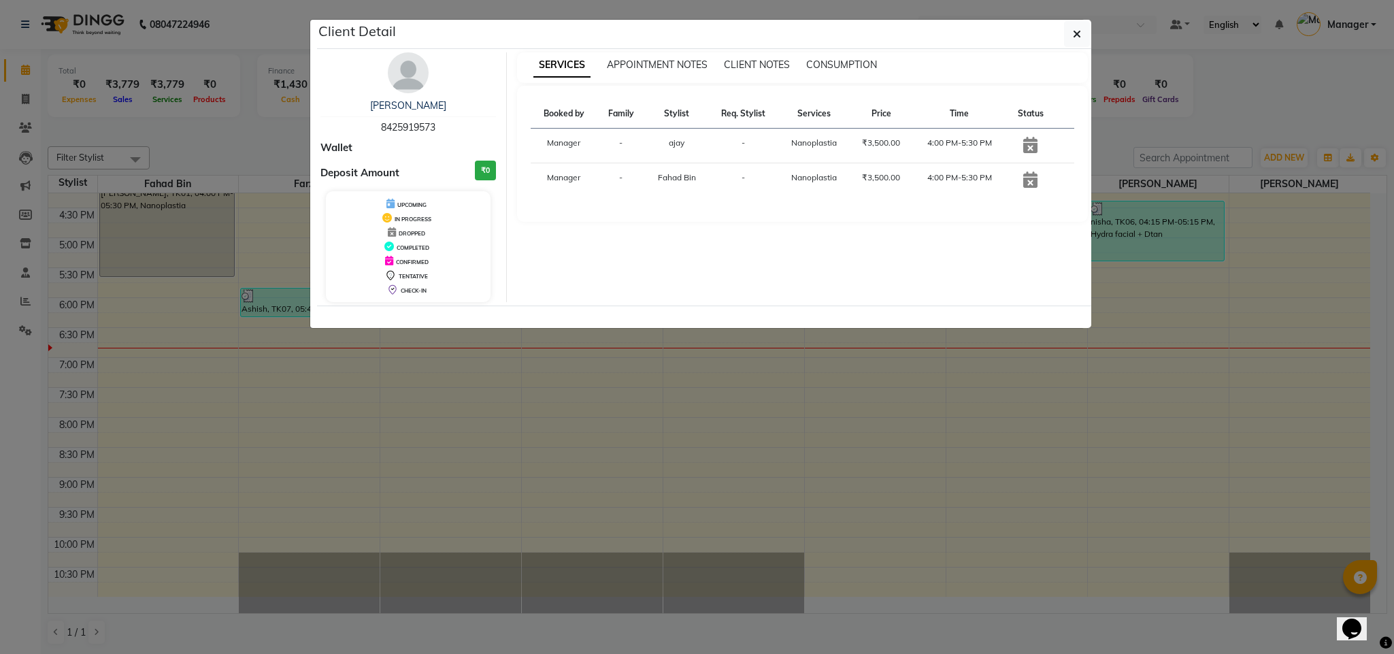
click at [729, 400] on ngb-modal-window "Client Detail [PERSON_NAME] 8425919573 Wallet Deposit Amount ₹0 UPCOMING IN PRO…" at bounding box center [697, 327] width 1394 height 654
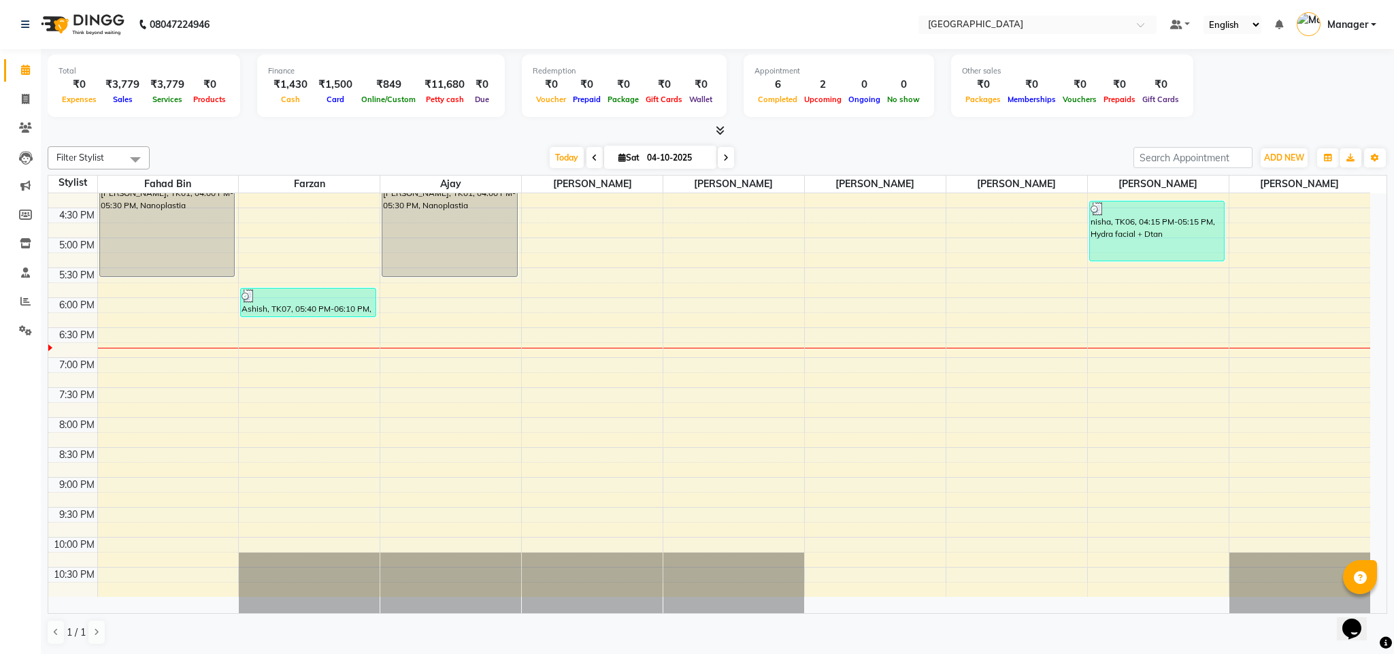
click at [833, 439] on div "10:00 AM 10:30 AM 11:00 AM 11:30 AM 12:00 PM 12:30 PM 1:00 PM 1:30 PM 2:00 PM 2…" at bounding box center [709, 207] width 1322 height 777
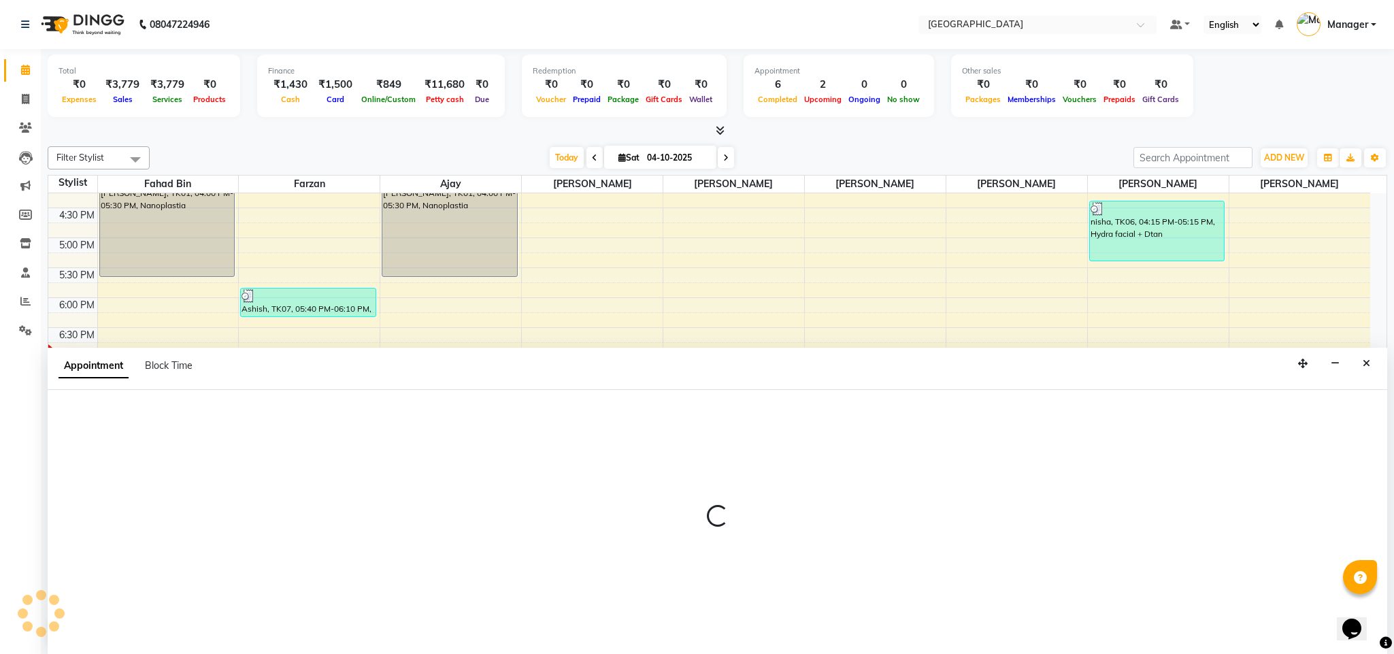
select select "68994"
select select "tentative"
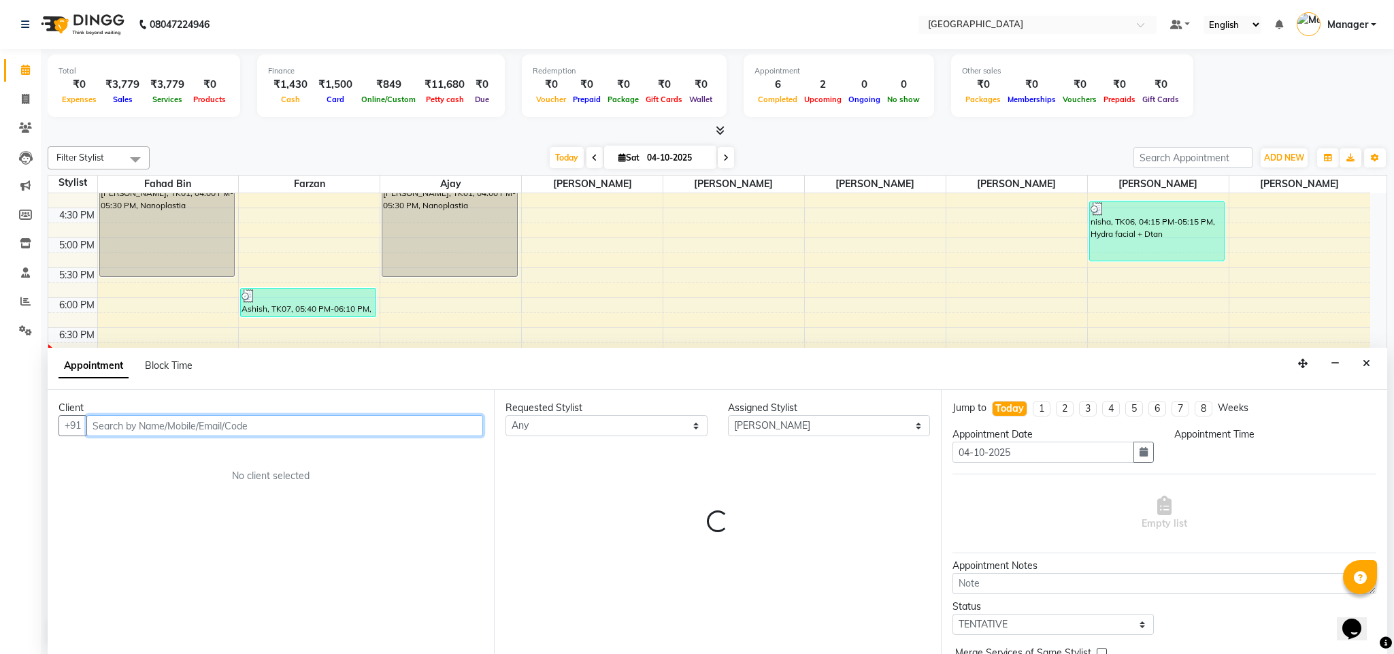
select select "1200"
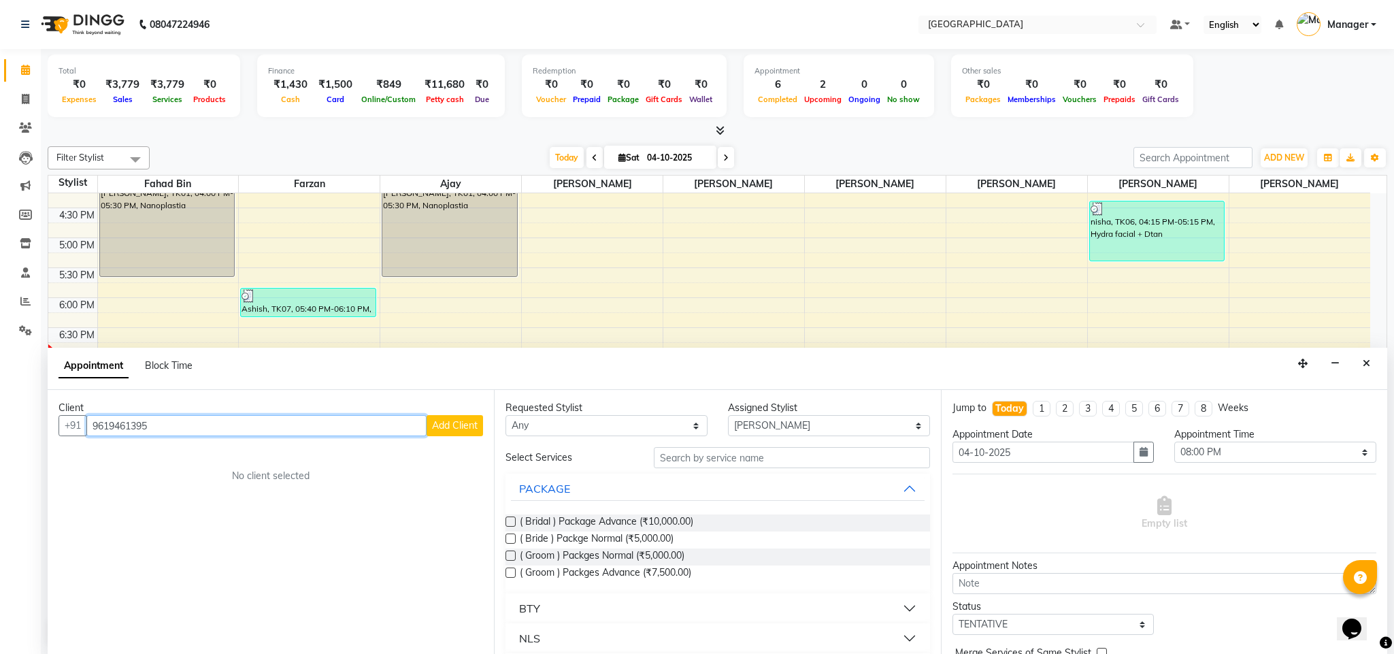
type input "9619461395"
click at [452, 436] on button "Add Client" at bounding box center [455, 425] width 56 height 21
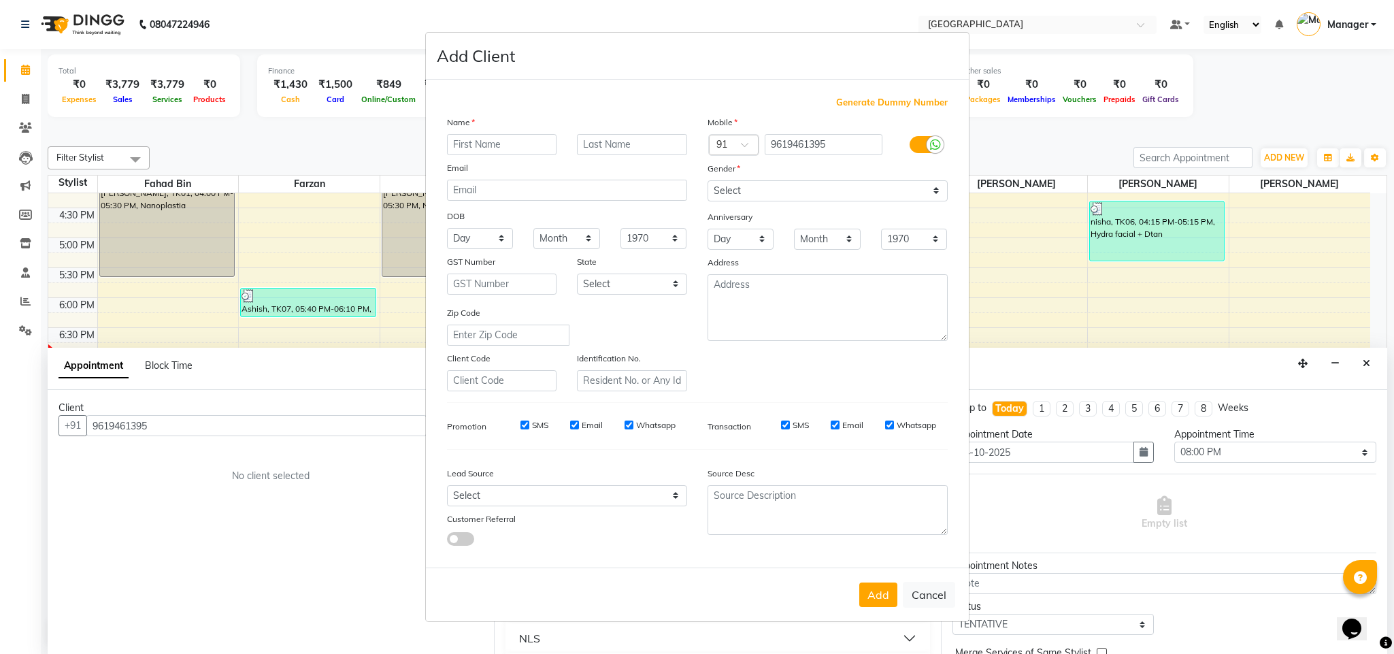
type input "M"
type input "[PERSON_NAME]"
click at [945, 186] on select "Select [DEMOGRAPHIC_DATA] [DEMOGRAPHIC_DATA] Other Prefer Not To Say" at bounding box center [827, 190] width 240 height 21
click at [707, 181] on select "Select [DEMOGRAPHIC_DATA] [DEMOGRAPHIC_DATA] Other Prefer Not To Say" at bounding box center [827, 190] width 240 height 21
click at [914, 188] on select "Select [DEMOGRAPHIC_DATA] [DEMOGRAPHIC_DATA] Other Prefer Not To Say" at bounding box center [827, 190] width 240 height 21
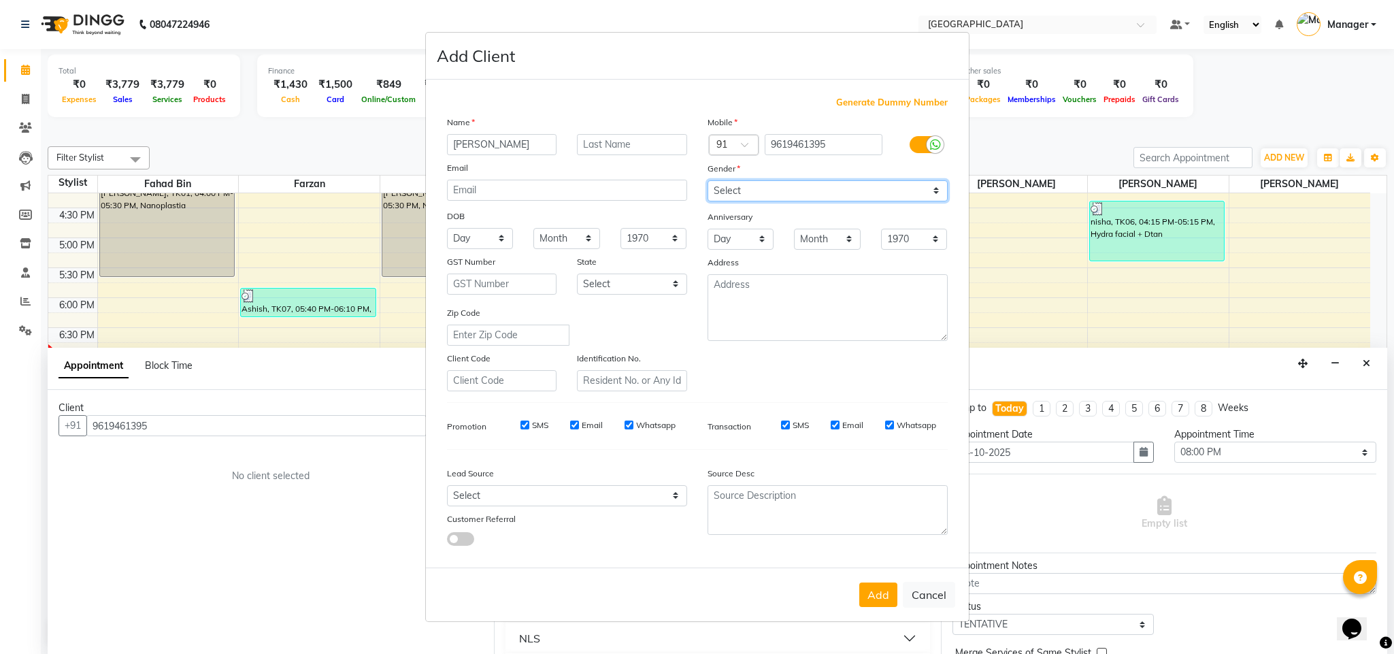
select select "[DEMOGRAPHIC_DATA]"
click at [707, 181] on select "Select [DEMOGRAPHIC_DATA] [DEMOGRAPHIC_DATA] Other Prefer Not To Say" at bounding box center [827, 190] width 240 height 21
click at [866, 594] on button "Add" at bounding box center [878, 594] width 38 height 24
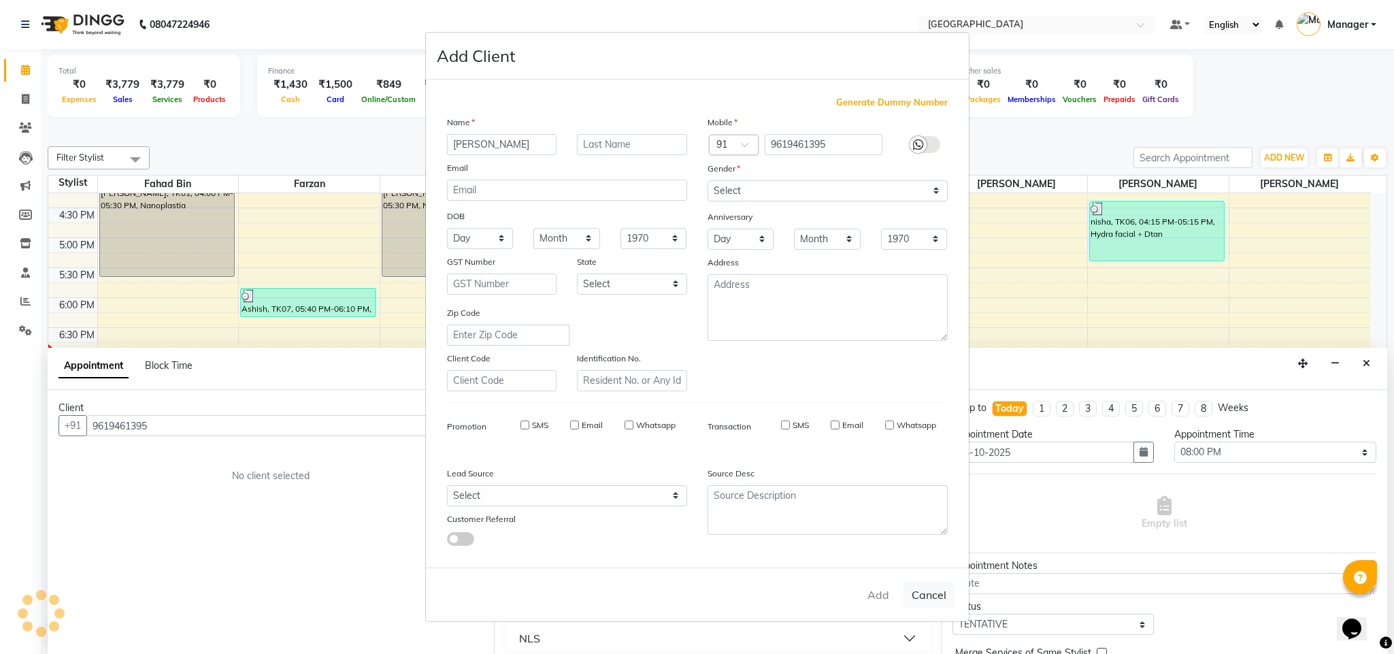
select select
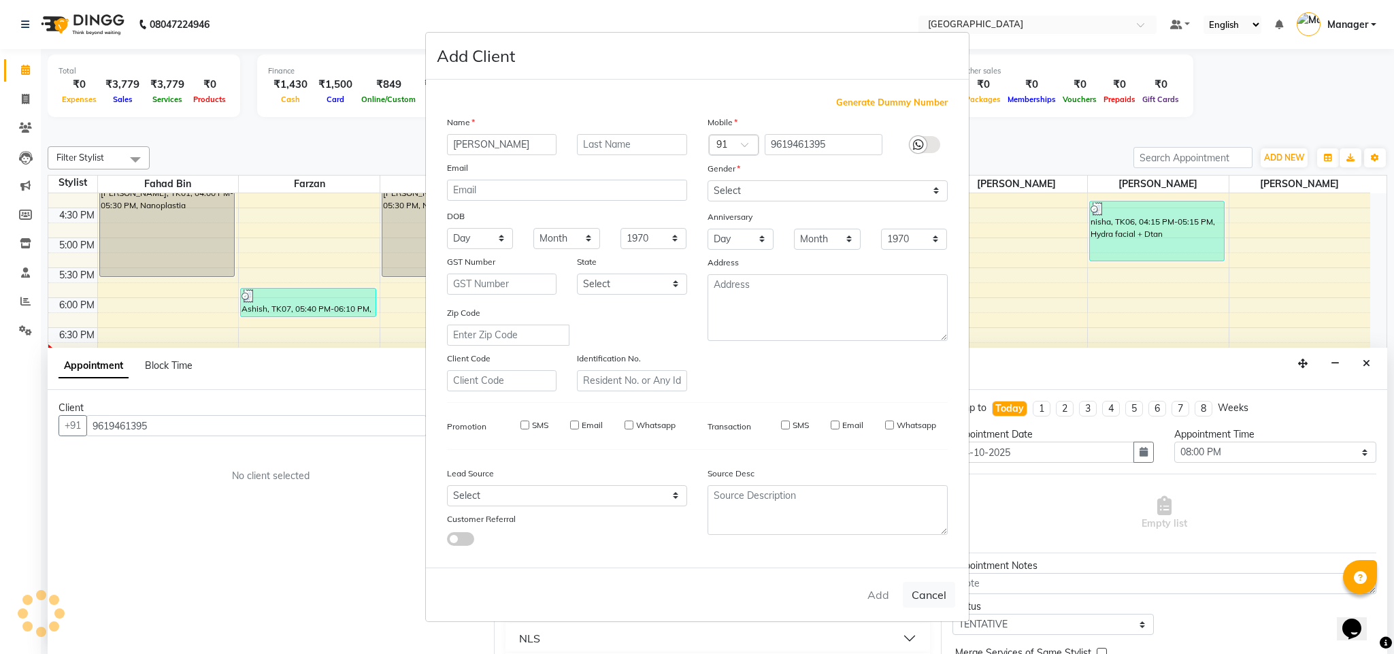
select select
checkbox input "false"
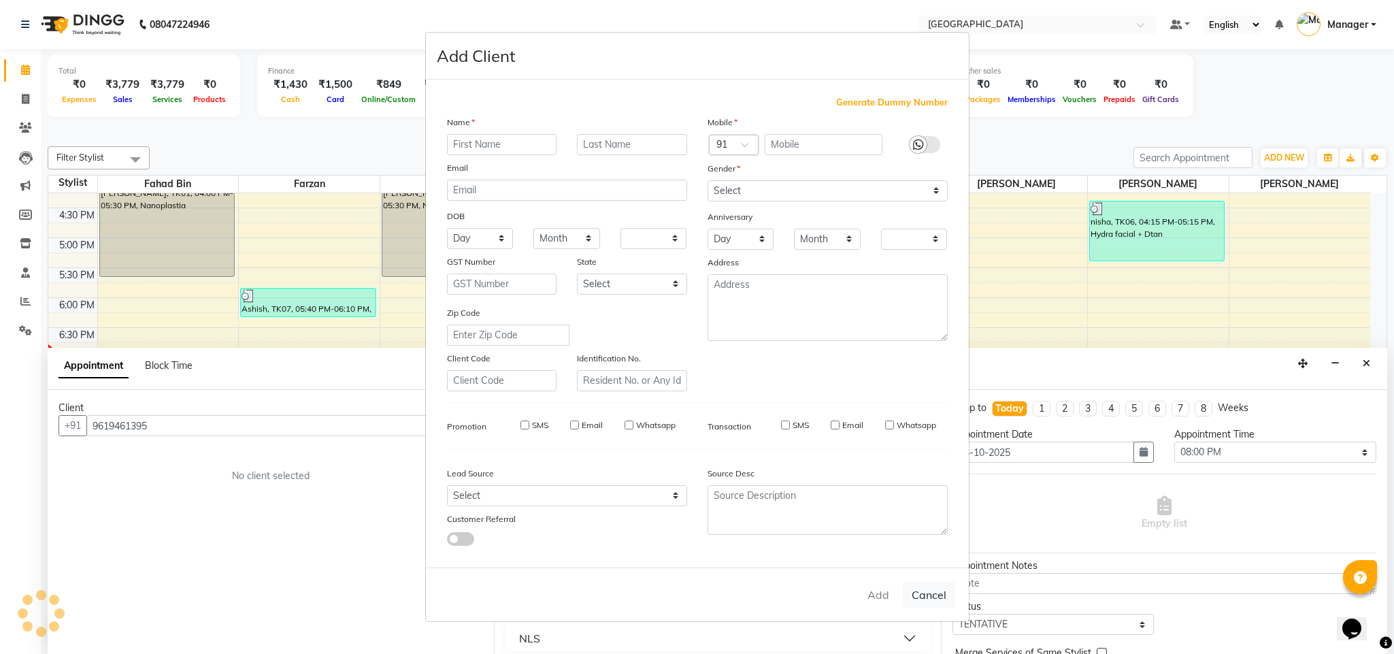
checkbox input "false"
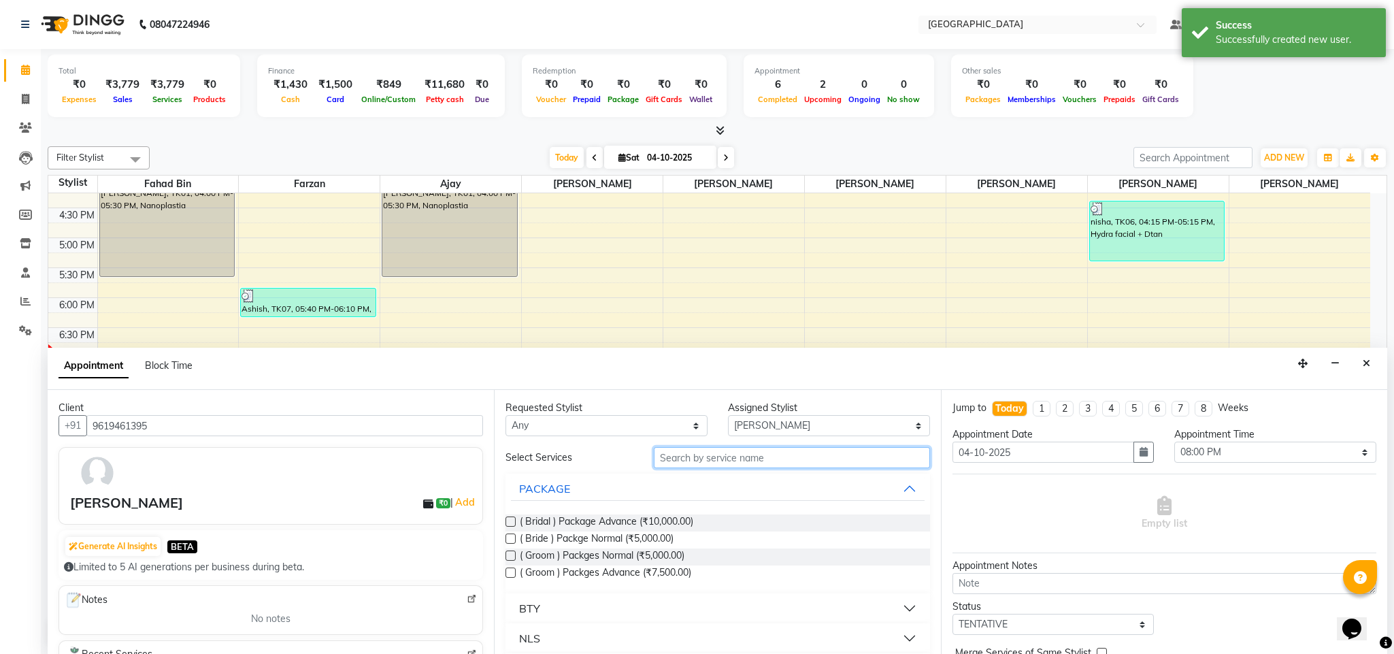
click at [776, 468] on input "text" at bounding box center [792, 457] width 276 height 21
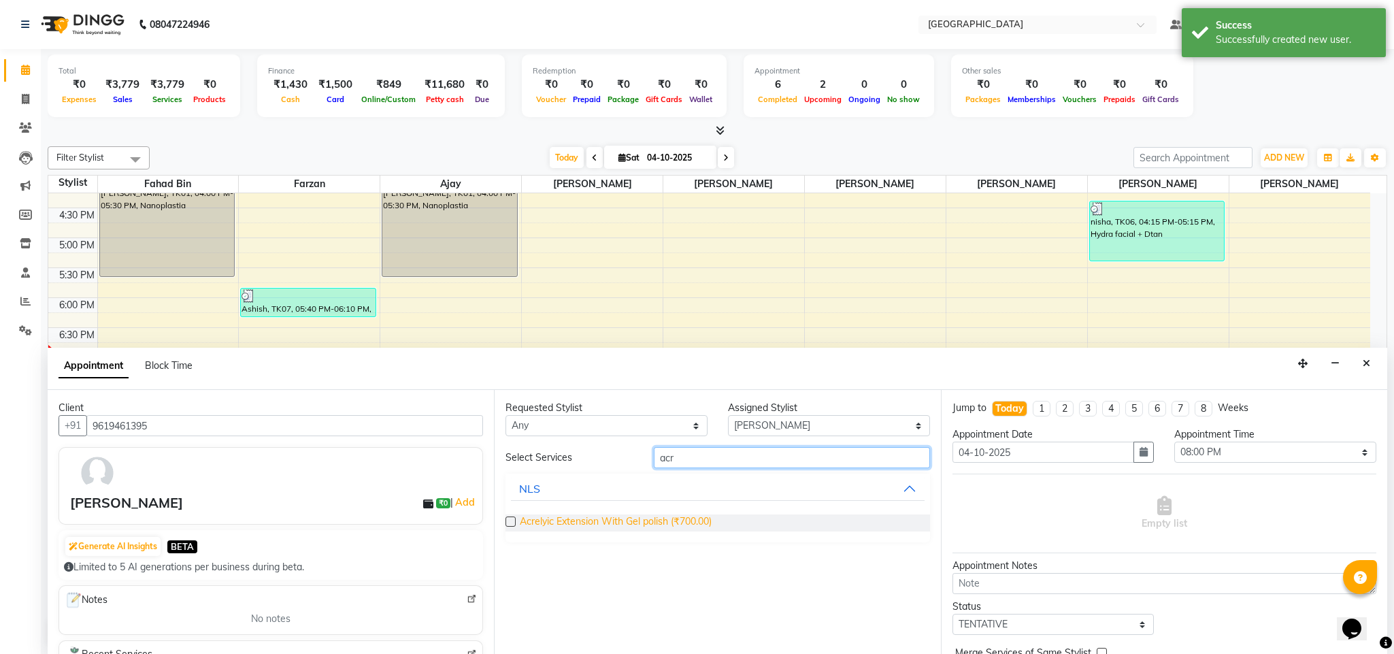
type input "acr"
click at [678, 515] on span "Acrelyic Extension With Gel polish (₹700.00)" at bounding box center [616, 522] width 192 height 17
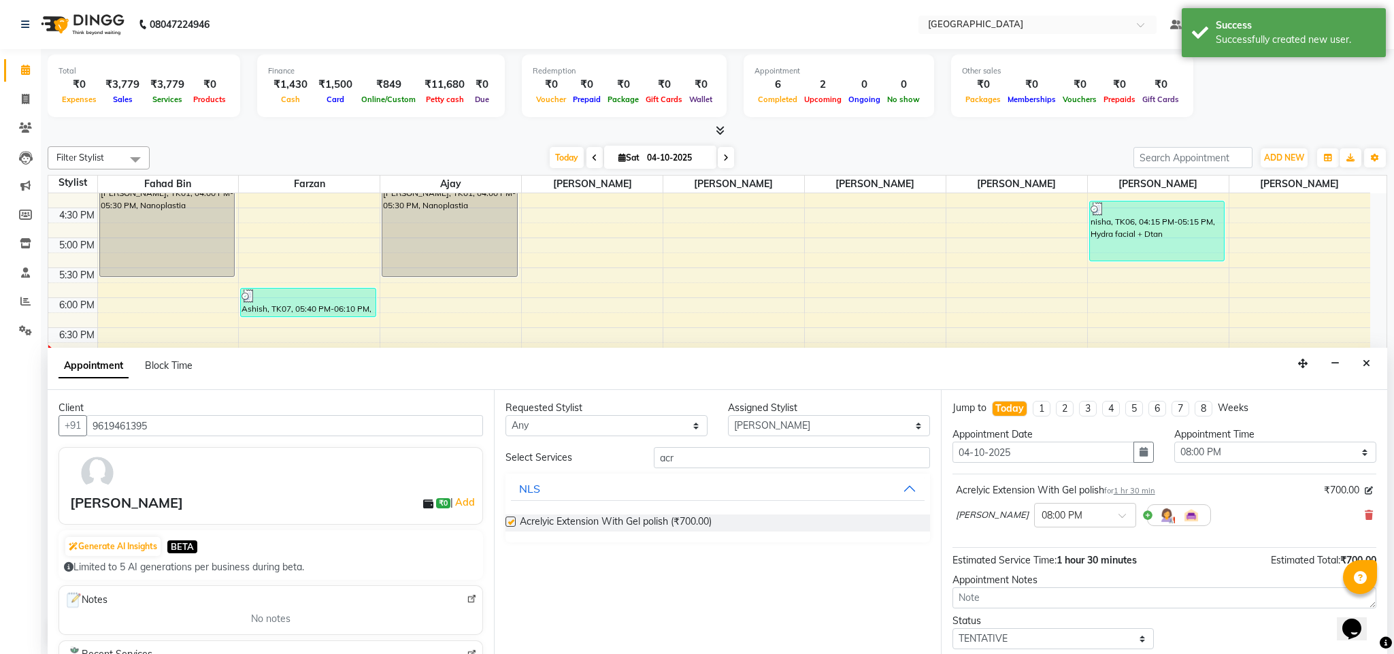
checkbox input "false"
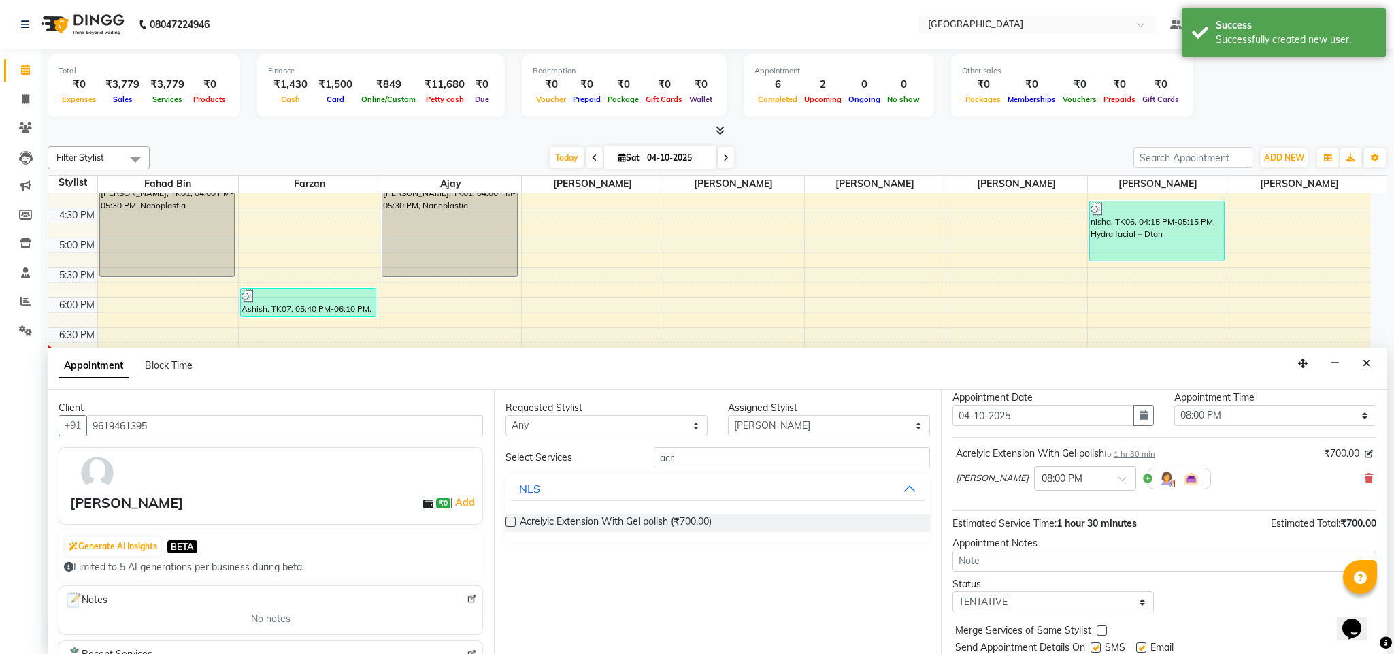
scroll to position [80, 0]
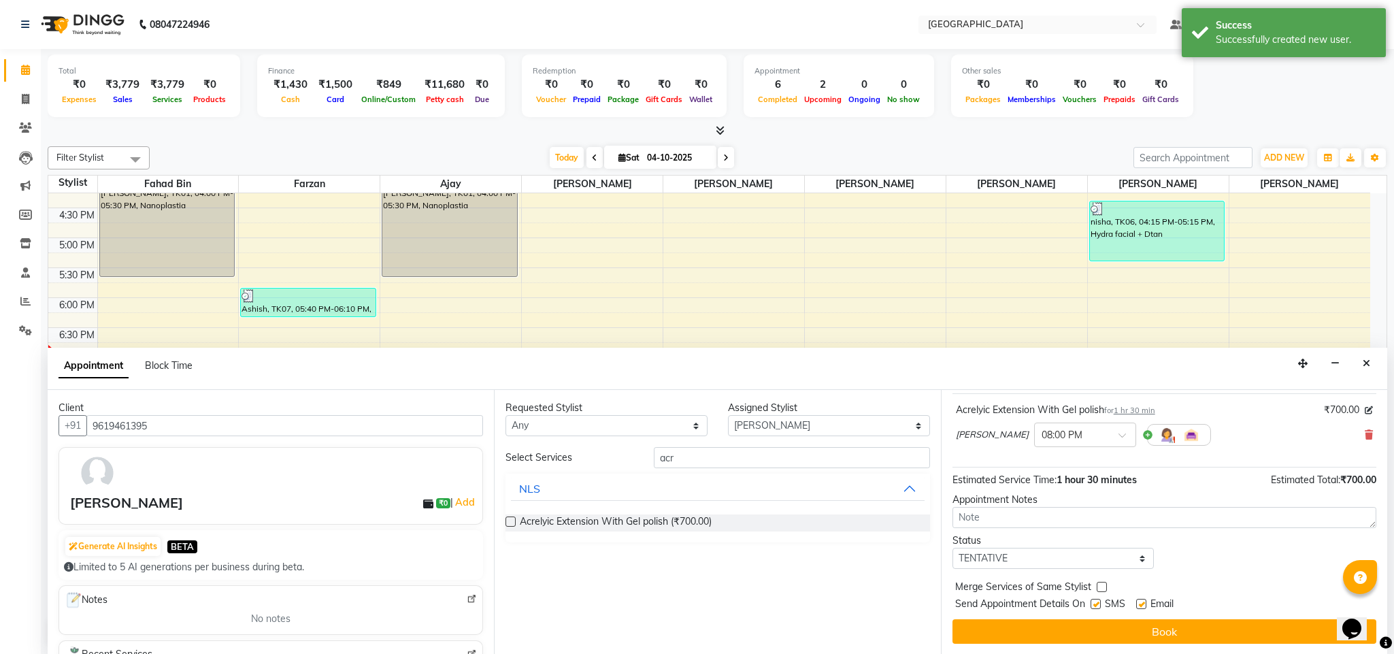
click at [1274, 633] on button "Book" at bounding box center [1164, 631] width 424 height 24
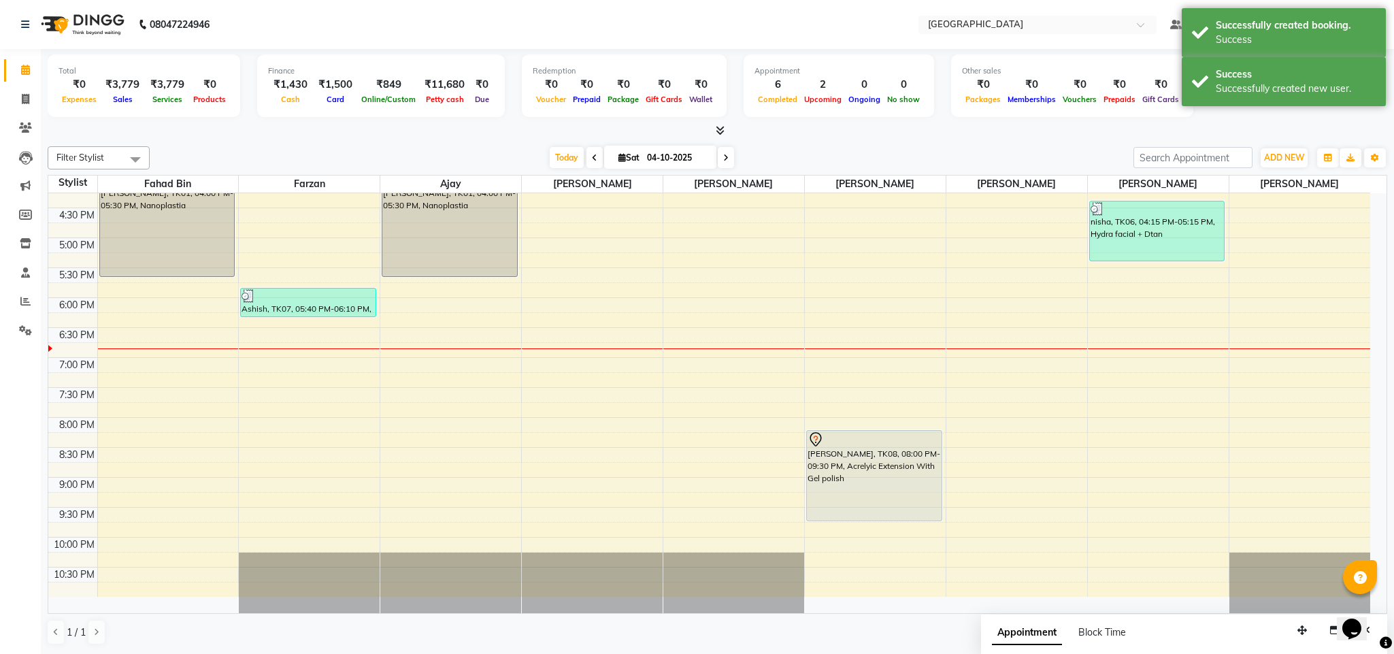
drag, startPoint x: 1201, startPoint y: 115, endPoint x: 1207, endPoint y: 109, distance: 8.7
click at [1202, 114] on div "Total ₹0 Expenses ₹3,779 Sales ₹3,779 Services ₹0 Products Finance ₹1,430 Cash …" at bounding box center [717, 87] width 1339 height 67
click at [1217, 100] on div "Success Successfully created new user." at bounding box center [1284, 81] width 204 height 49
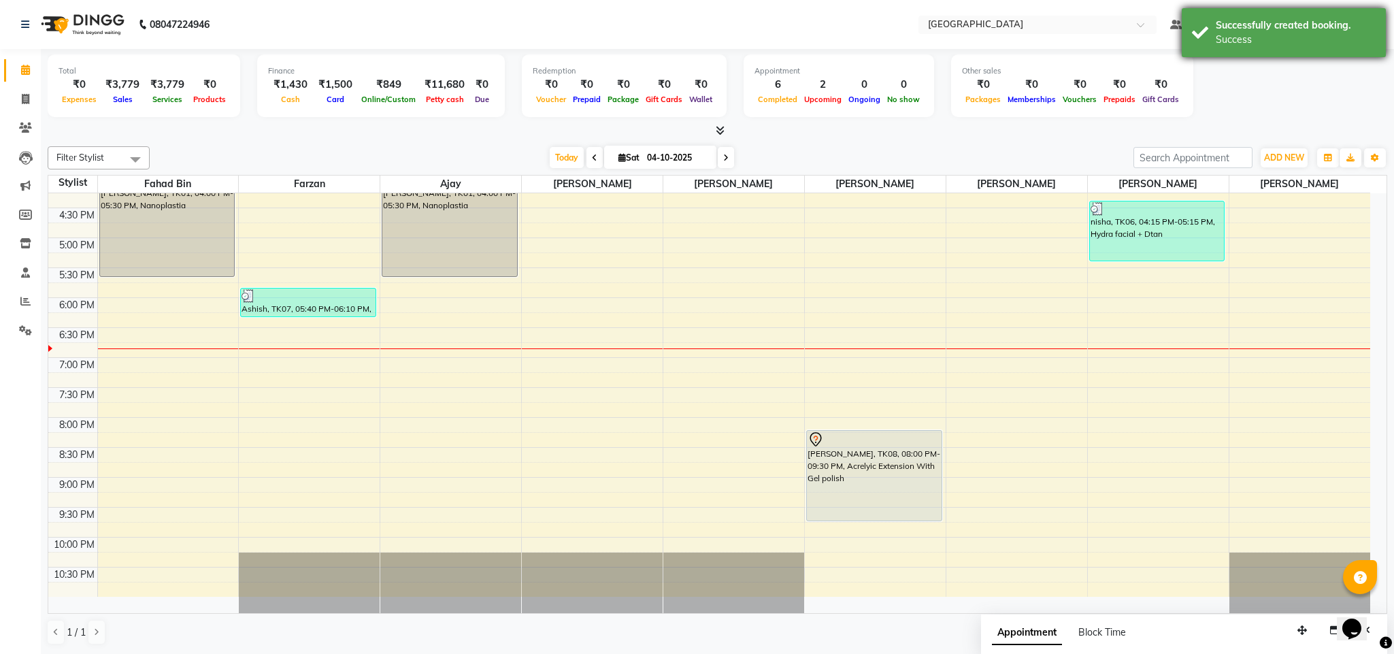
click at [1250, 37] on div "Success" at bounding box center [1296, 40] width 160 height 14
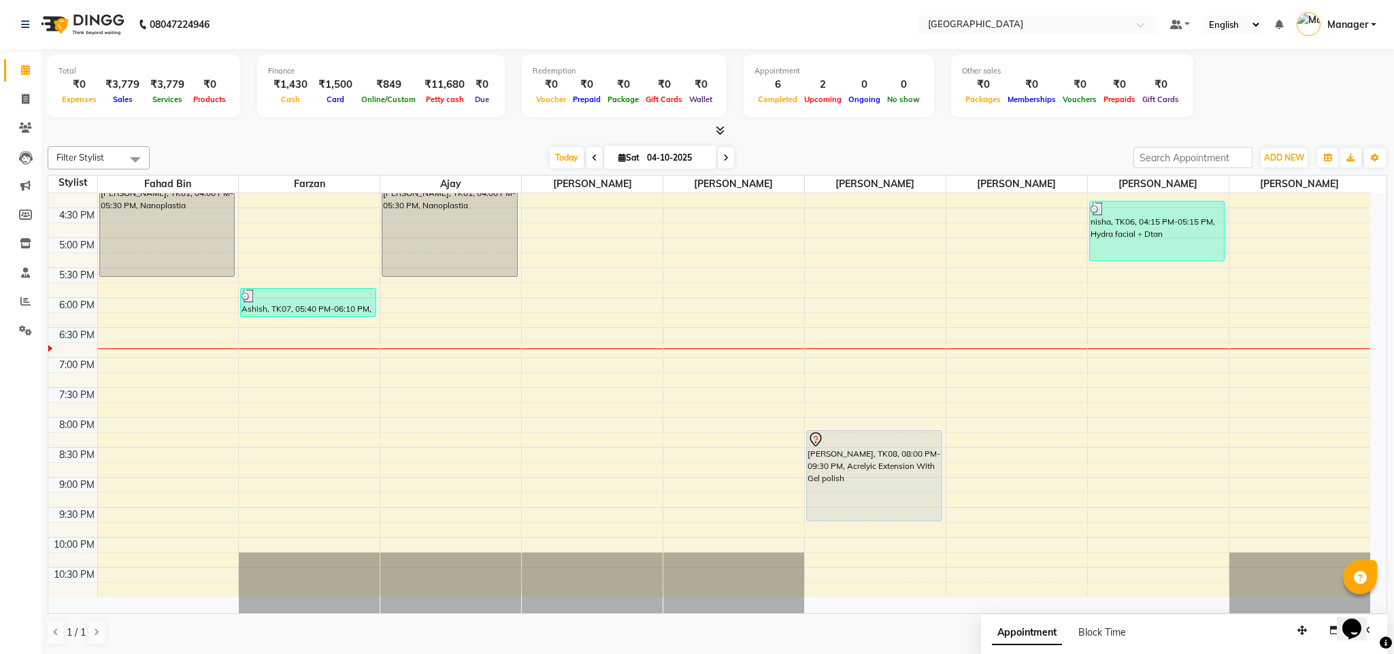
click at [753, 139] on div "Total ₹0 Expenses ₹3,779 Sales ₹3,779 Services ₹0 Products Finance ₹1,430 Cash …" at bounding box center [717, 351] width 1353 height 605
click at [23, 100] on icon at bounding box center [25, 99] width 7 height 10
select select "service"
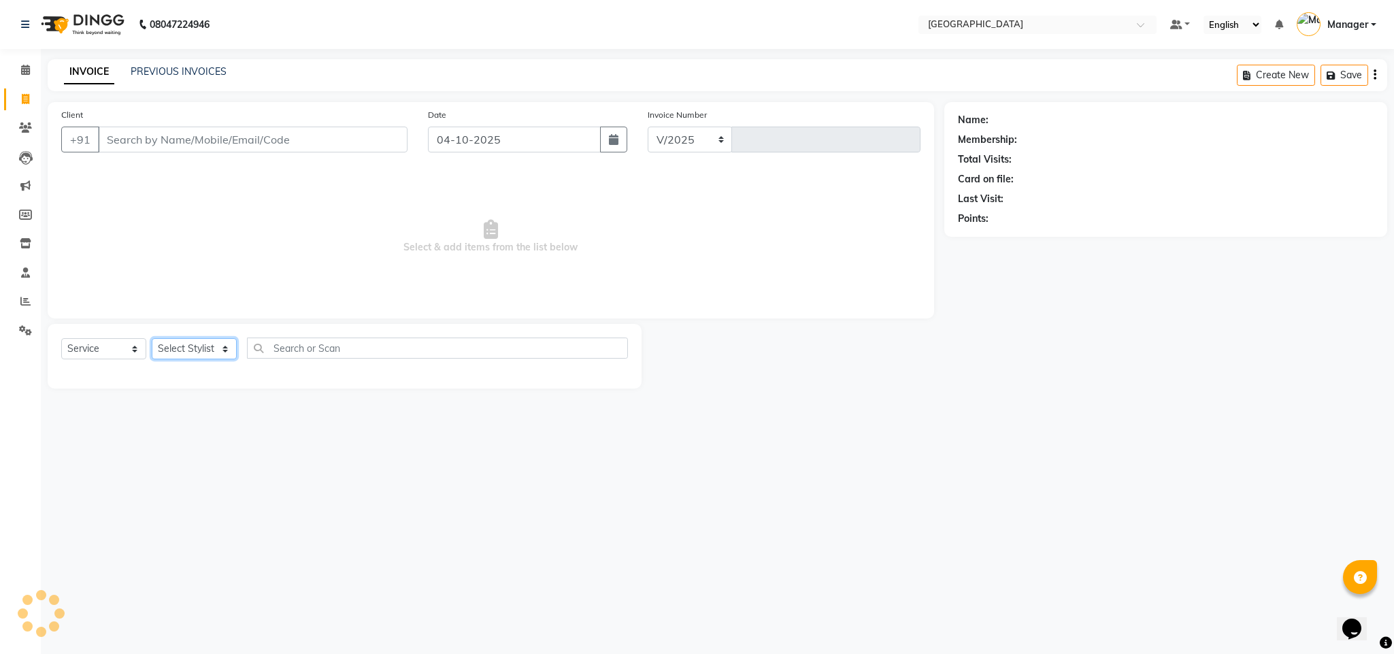
select select "7353"
type input "2779"
click at [231, 356] on select "Select Stylist" at bounding box center [194, 348] width 85 height 21
select select "82525"
click at [152, 339] on select "Select Stylist ajay Fahad Bin farzan [PERSON_NAME] [PERSON_NAME] [PERSON_NAME] …" at bounding box center [194, 348] width 85 height 21
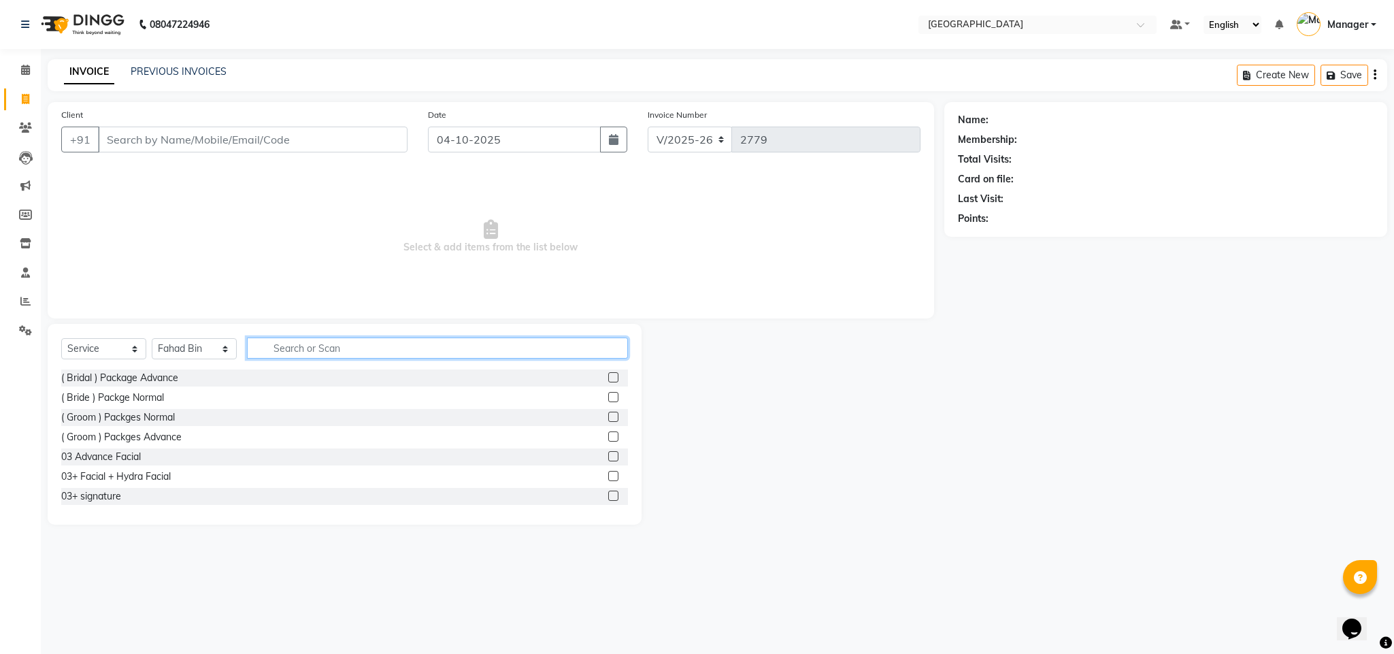
click at [331, 347] on input "text" at bounding box center [437, 347] width 381 height 21
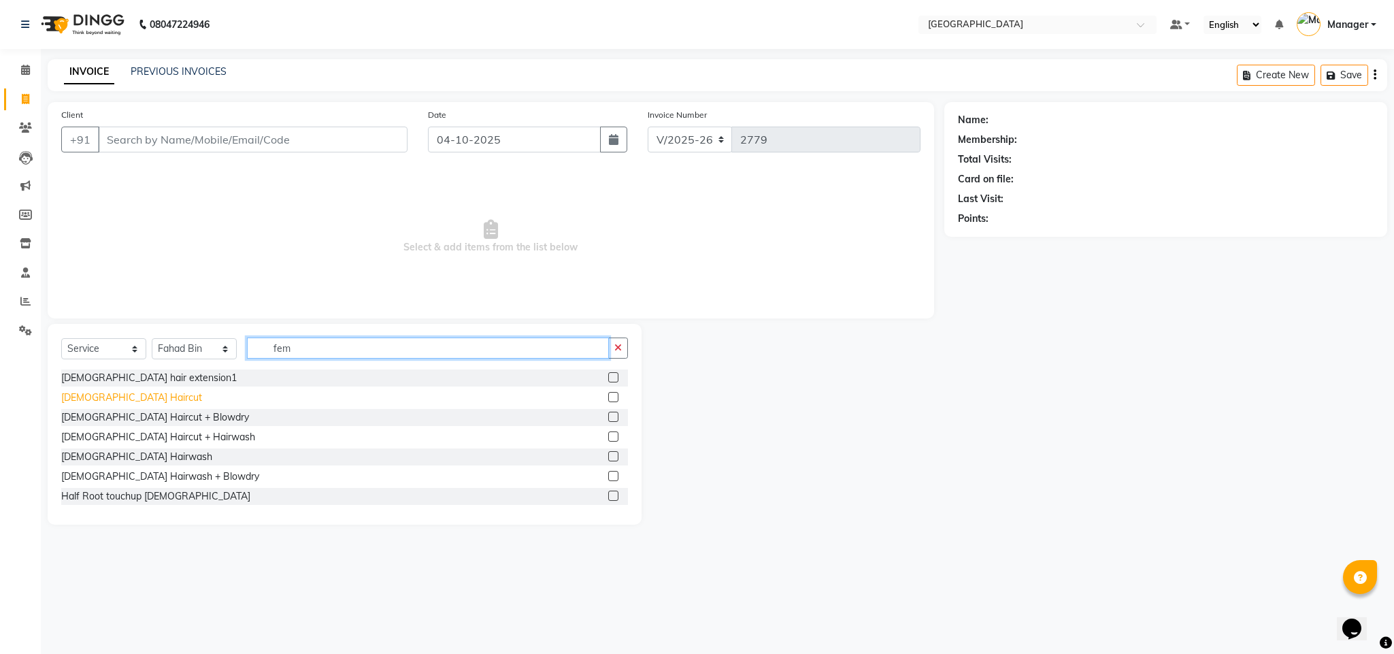
type input "fem"
click at [106, 398] on div "[DEMOGRAPHIC_DATA] Haircut" at bounding box center [131, 397] width 141 height 14
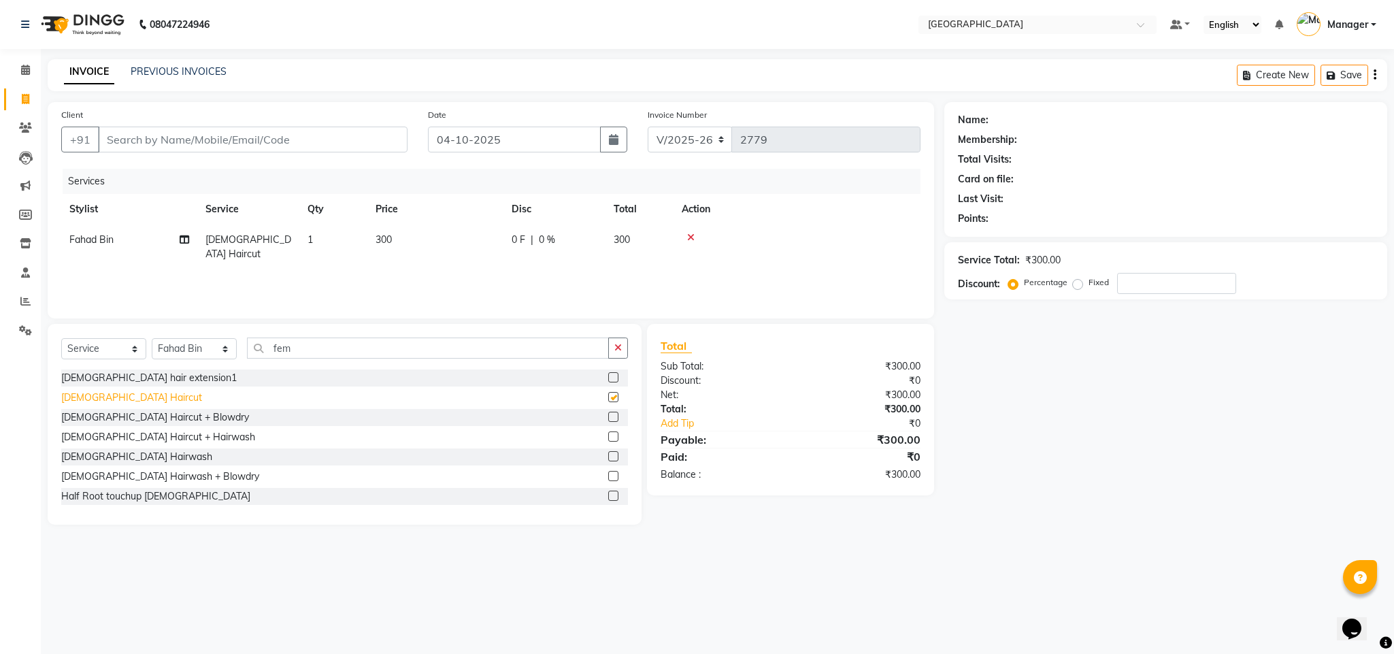
checkbox input "false"
click at [290, 149] on input "Client" at bounding box center [253, 140] width 310 height 26
type input "9"
type input "0"
type input "9969324821"
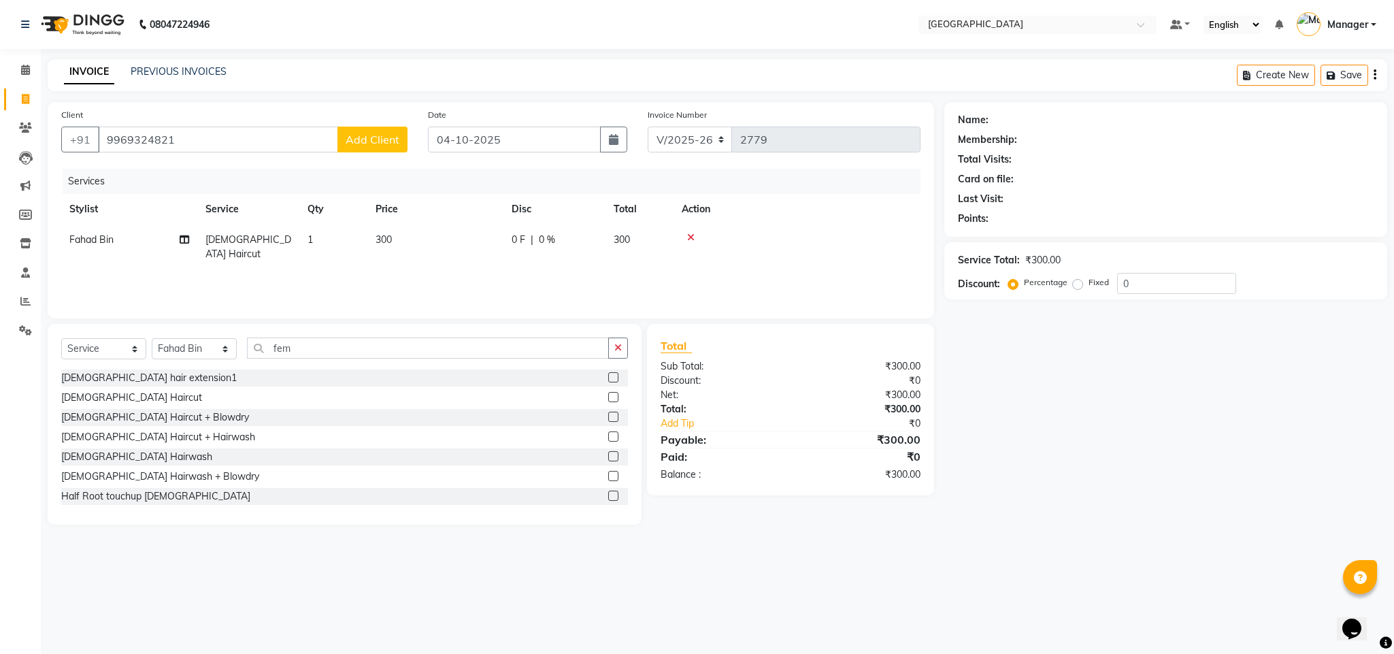
click at [378, 139] on span "Add Client" at bounding box center [373, 140] width 54 height 14
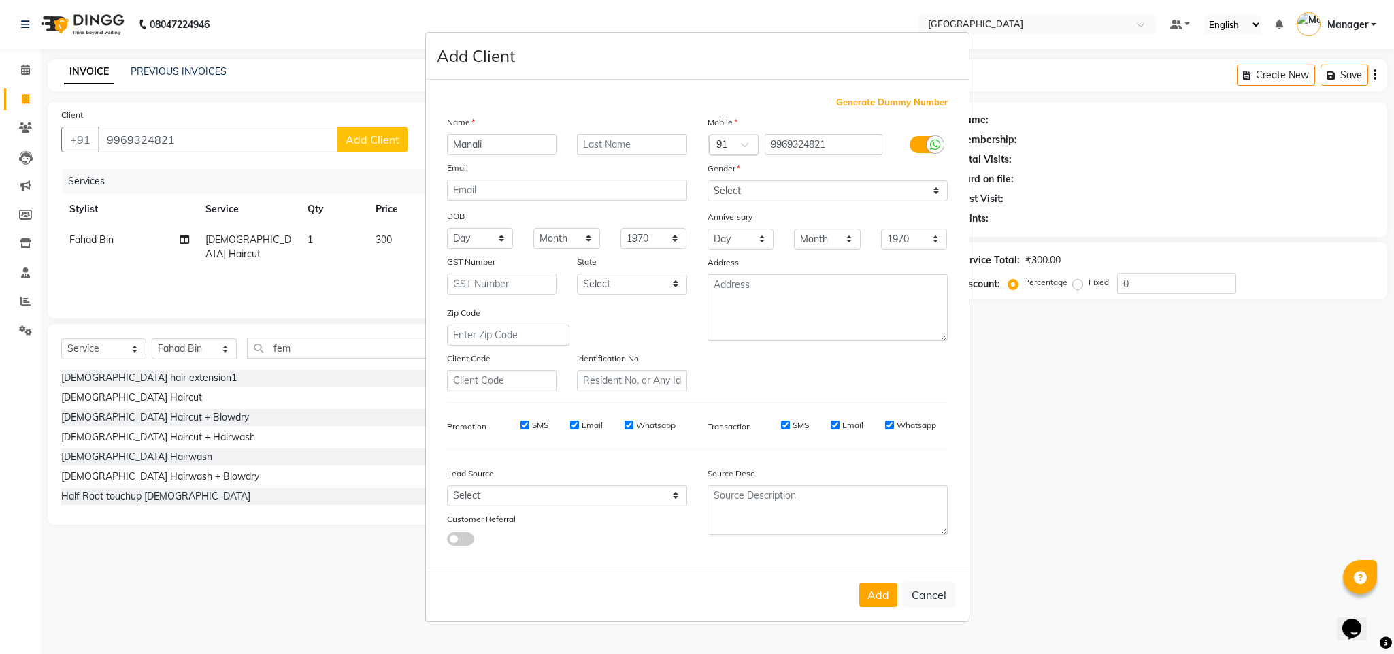
type input "Manali"
type input "kadam"
click at [786, 184] on select "Select [DEMOGRAPHIC_DATA] [DEMOGRAPHIC_DATA] Other Prefer Not To Say" at bounding box center [827, 190] width 240 height 21
select select "[DEMOGRAPHIC_DATA]"
click at [707, 181] on select "Select [DEMOGRAPHIC_DATA] [DEMOGRAPHIC_DATA] Other Prefer Not To Say" at bounding box center [827, 190] width 240 height 21
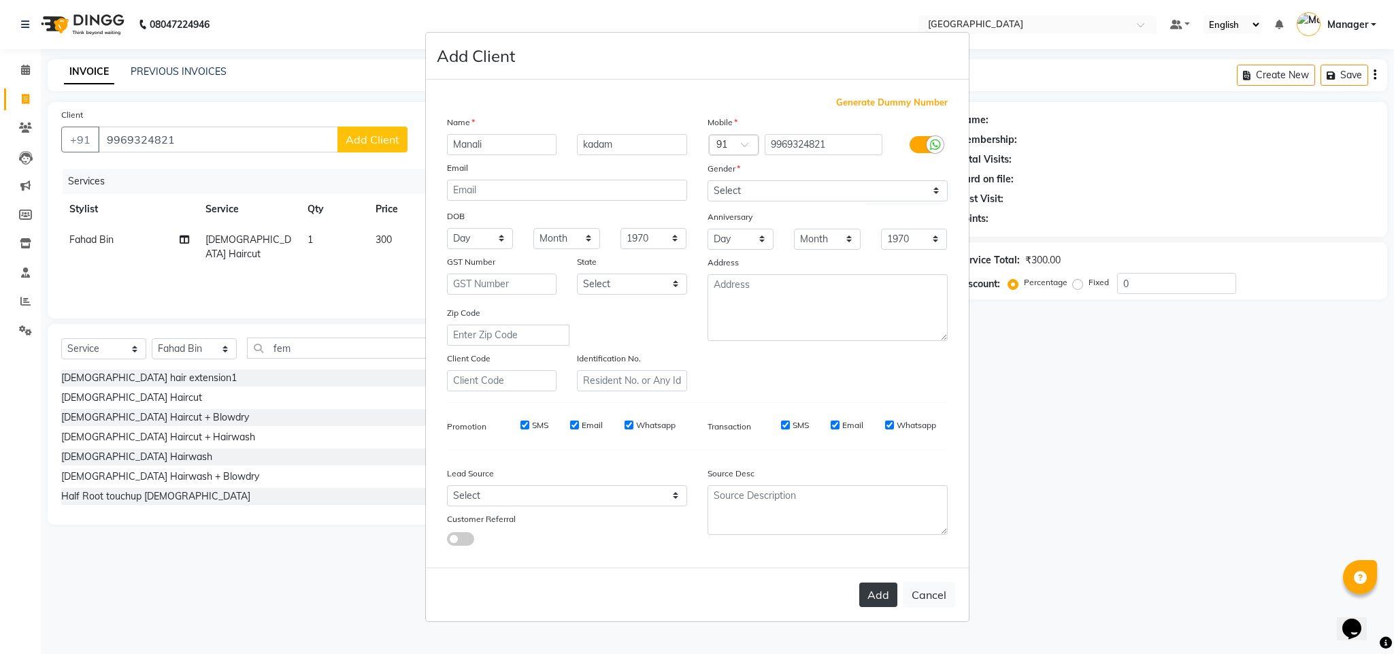
click at [874, 603] on button "Add" at bounding box center [878, 594] width 38 height 24
select select
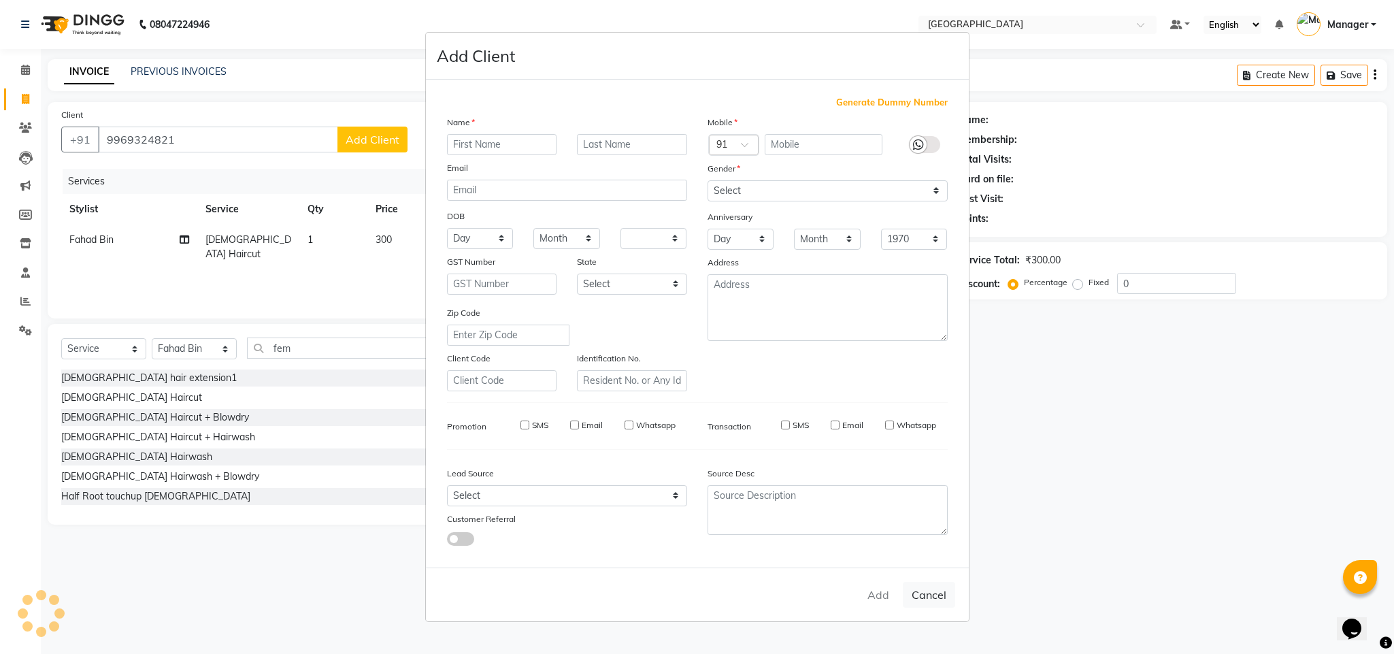
select select
checkbox input "false"
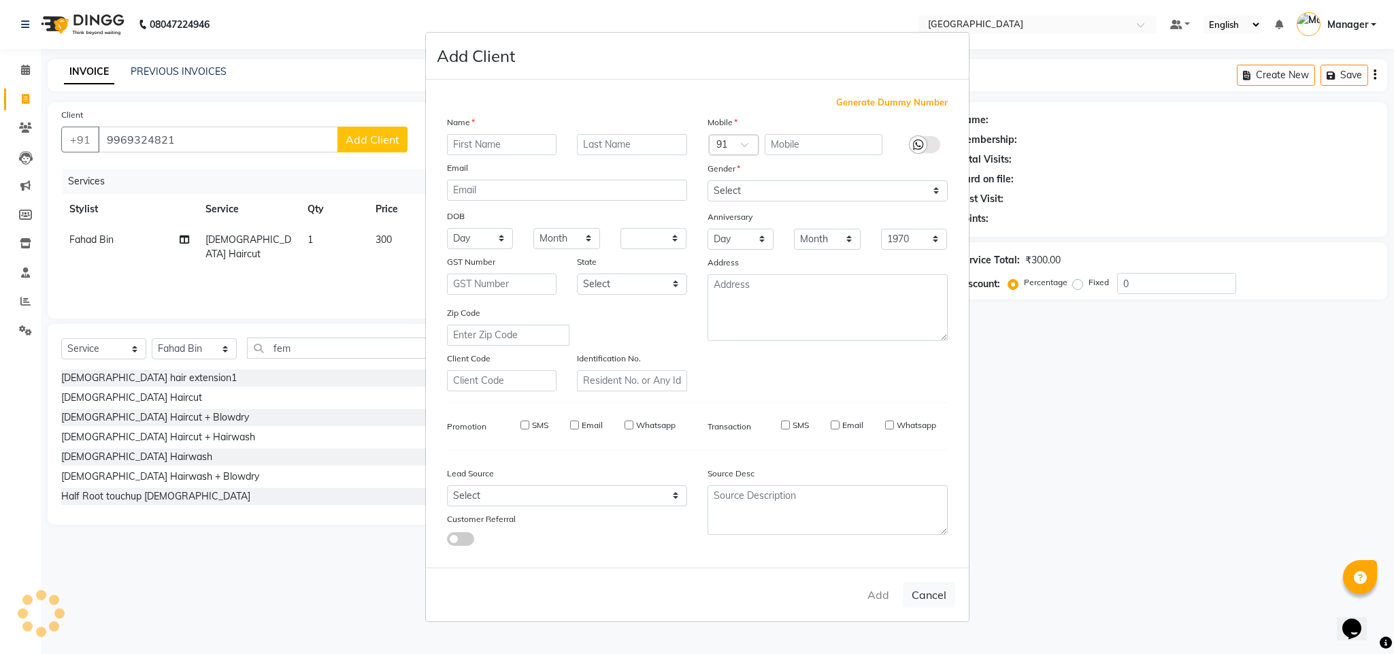
checkbox input "false"
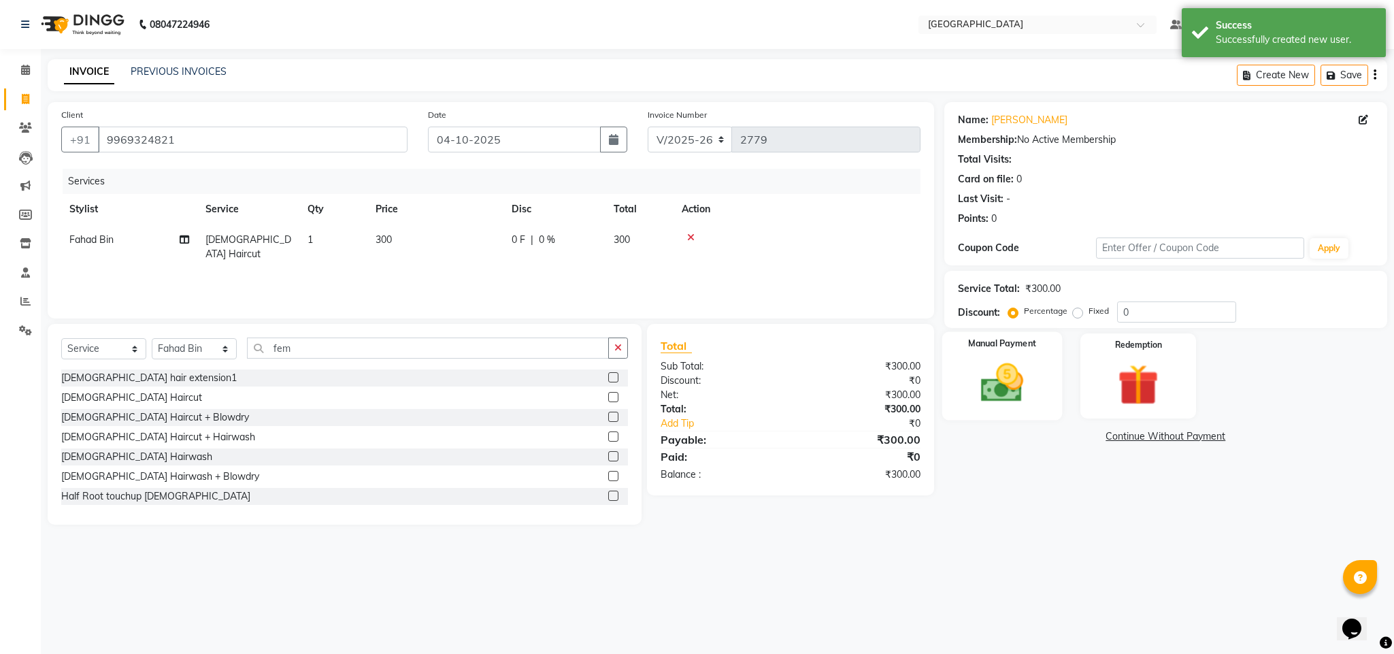
click at [970, 365] on img at bounding box center [1001, 382] width 69 height 49
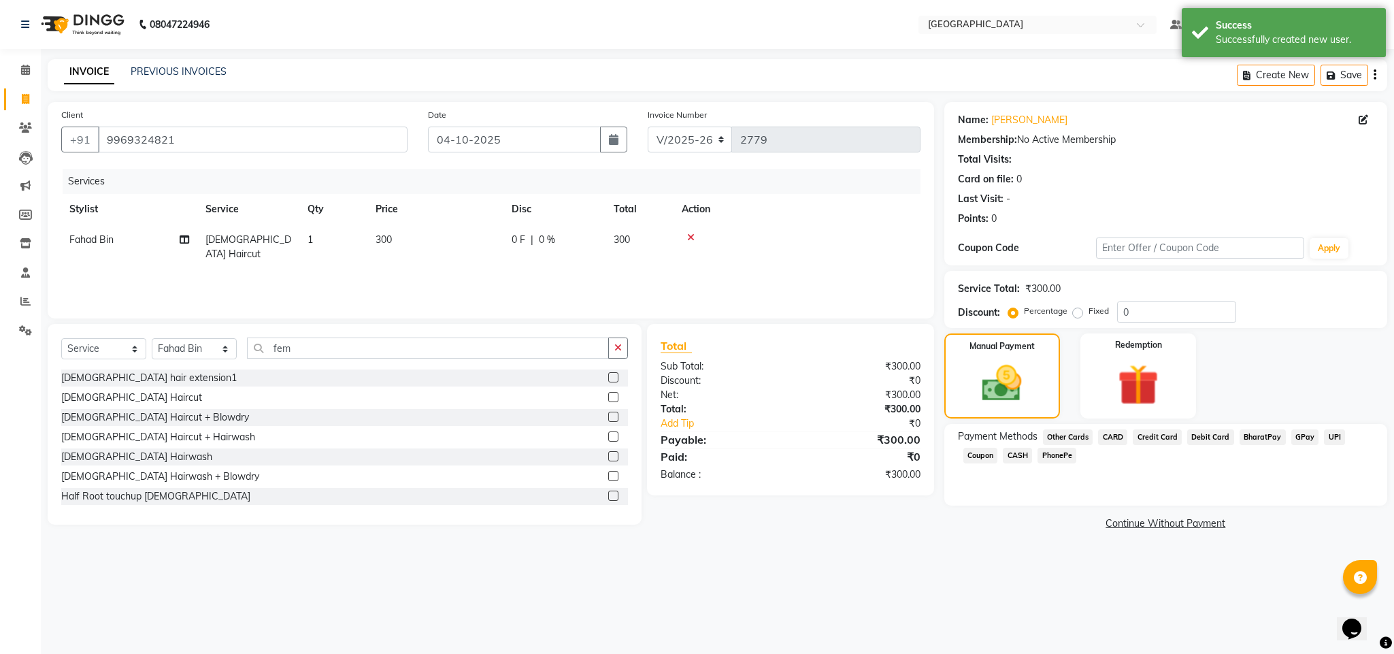
click at [1301, 433] on span "GPay" at bounding box center [1305, 437] width 28 height 16
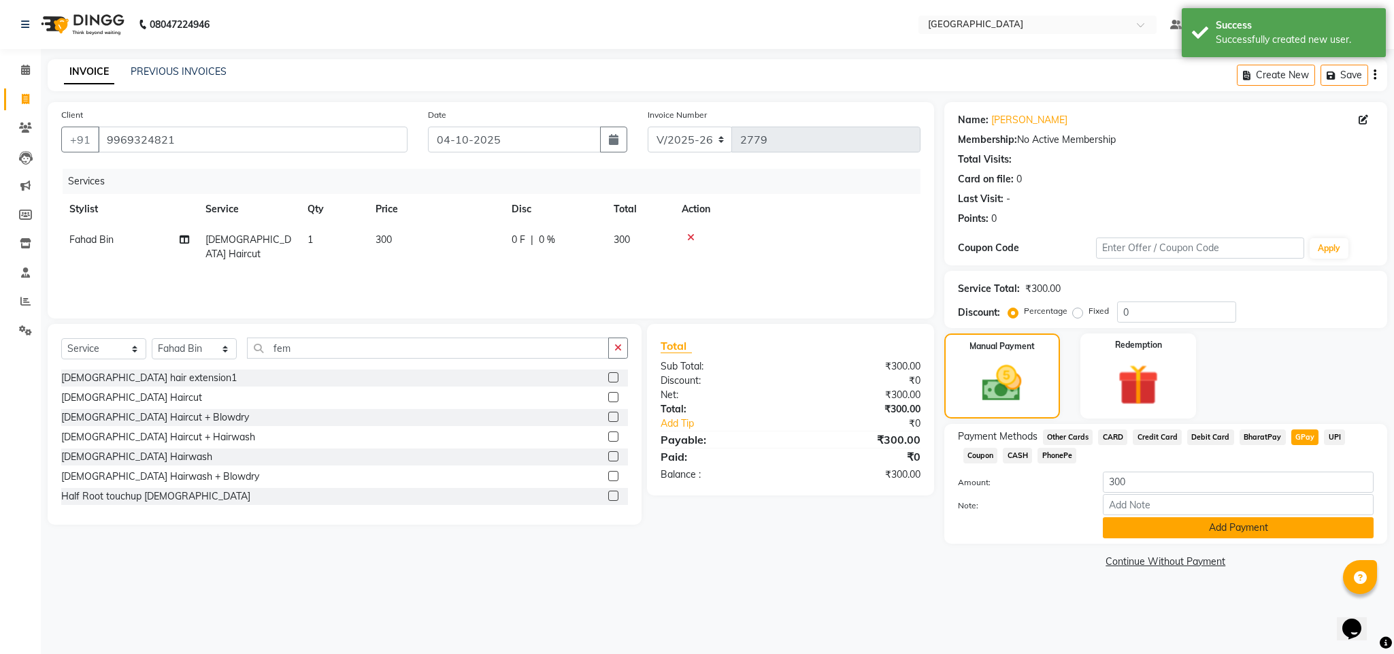
click at [1243, 533] on button "Add Payment" at bounding box center [1238, 527] width 271 height 21
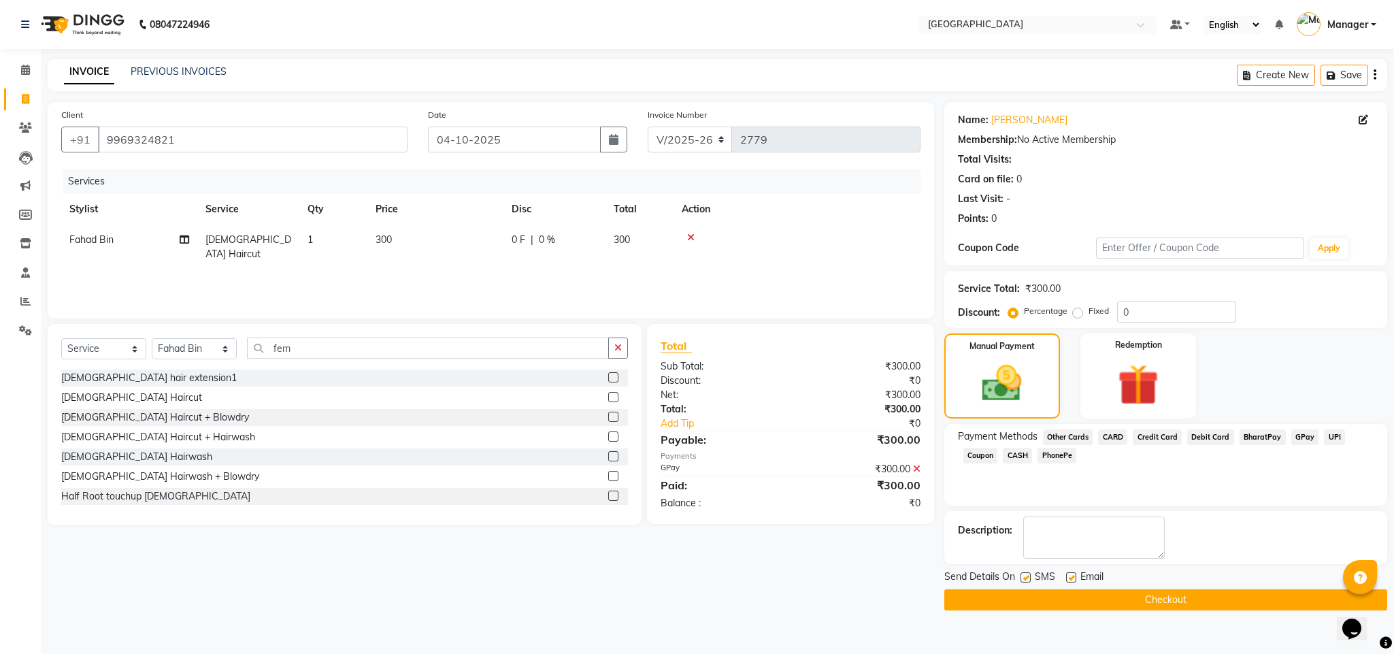
click at [1220, 605] on button "Checkout" at bounding box center [1165, 599] width 443 height 21
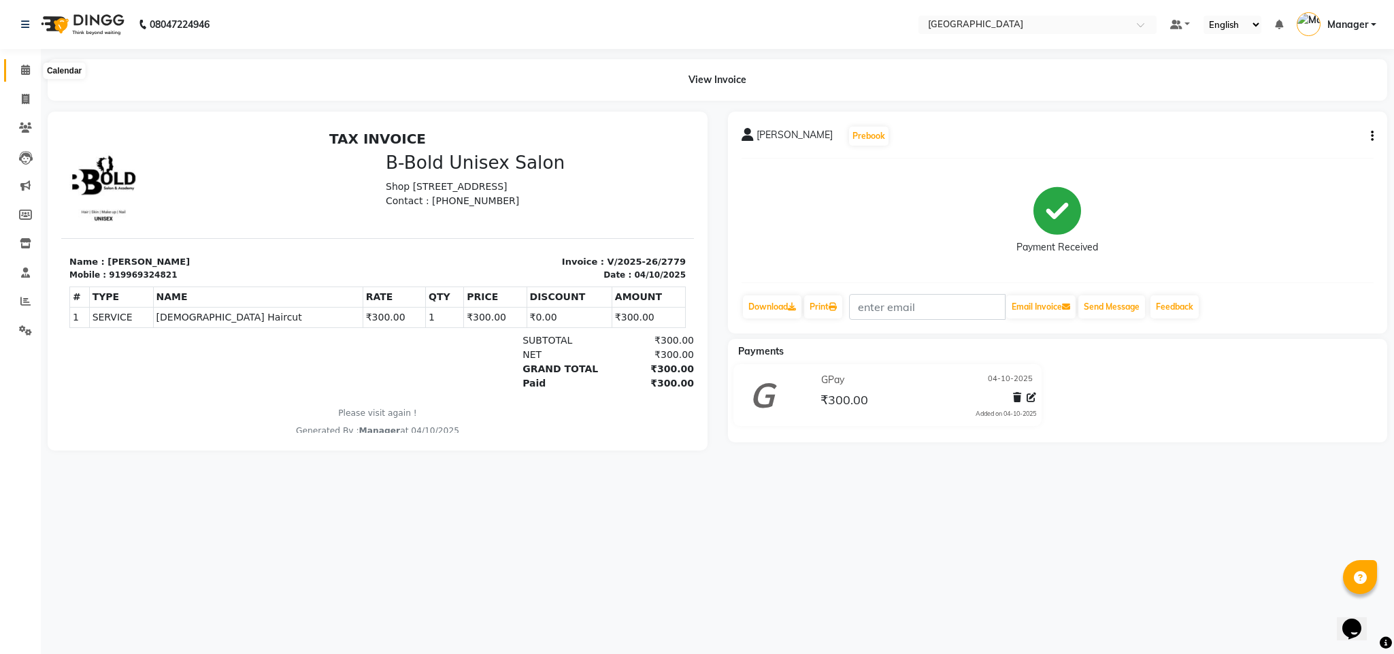
click at [19, 73] on span at bounding box center [26, 71] width 24 height 16
